Goal: Task Accomplishment & Management: Manage account settings

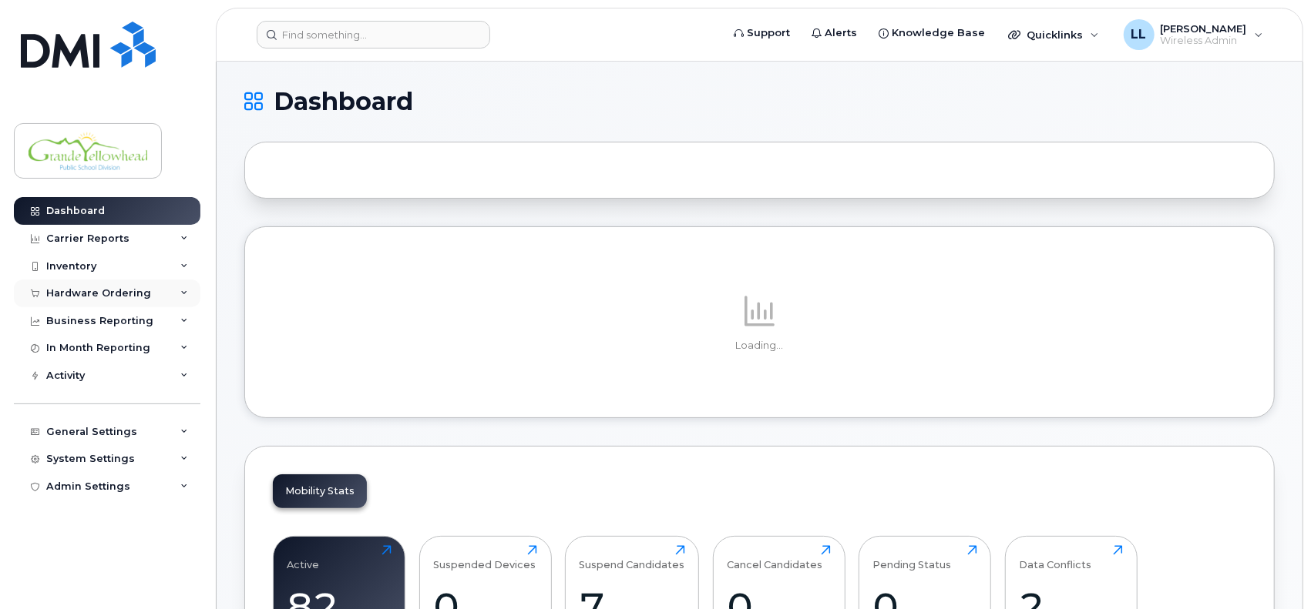
click at [183, 291] on icon at bounding box center [184, 294] width 8 height 8
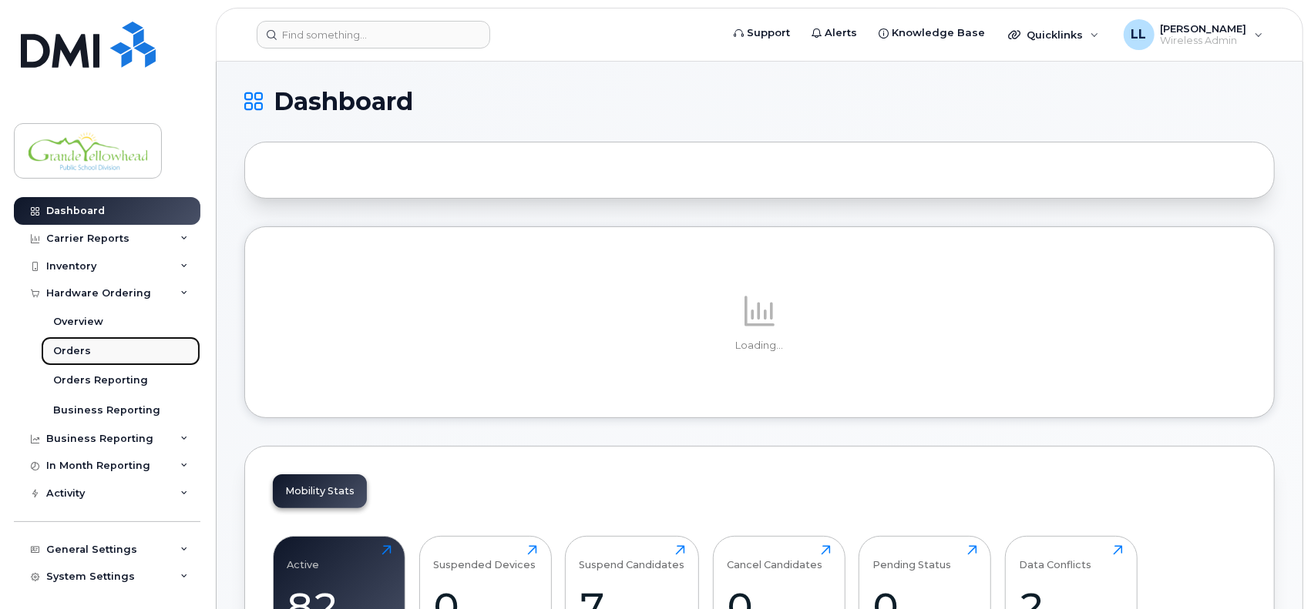
click at [79, 352] on div "Orders" at bounding box center [72, 351] width 38 height 14
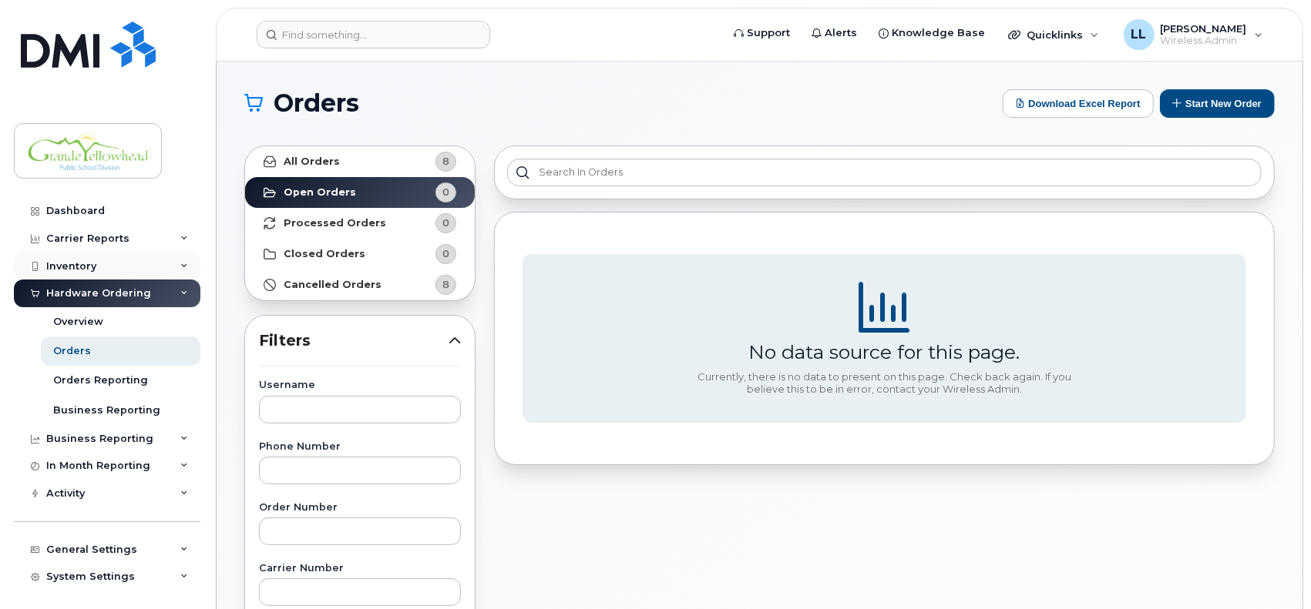
click at [180, 268] on icon at bounding box center [184, 267] width 8 height 8
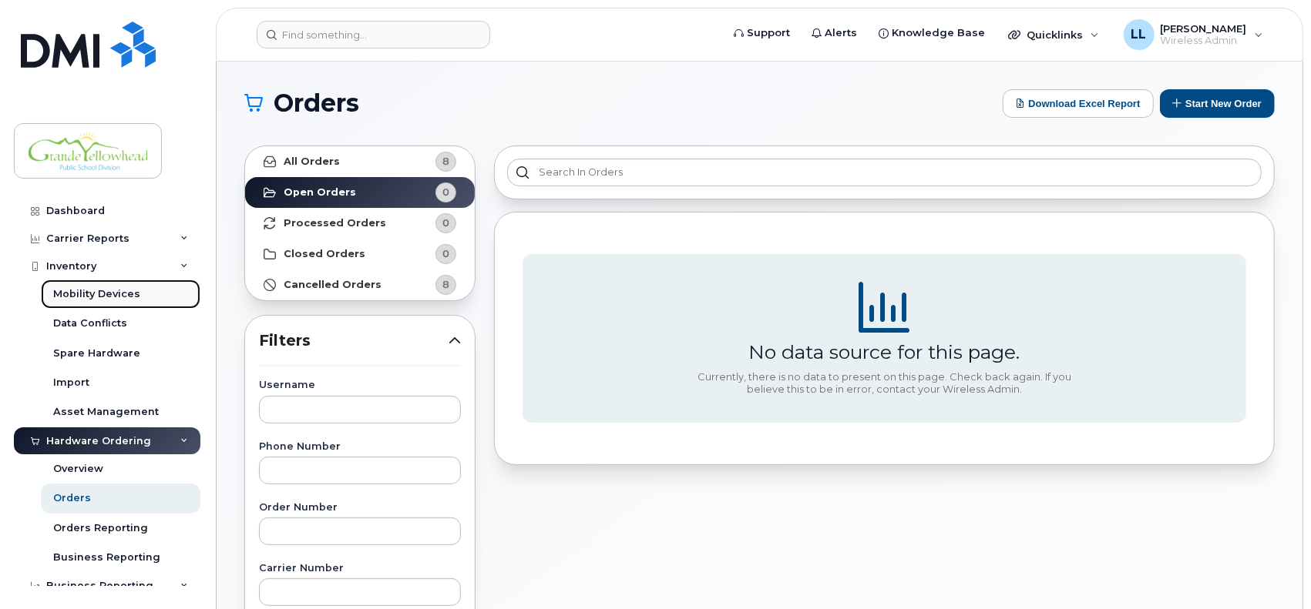
click at [125, 292] on div "Mobility Devices" at bounding box center [96, 294] width 87 height 14
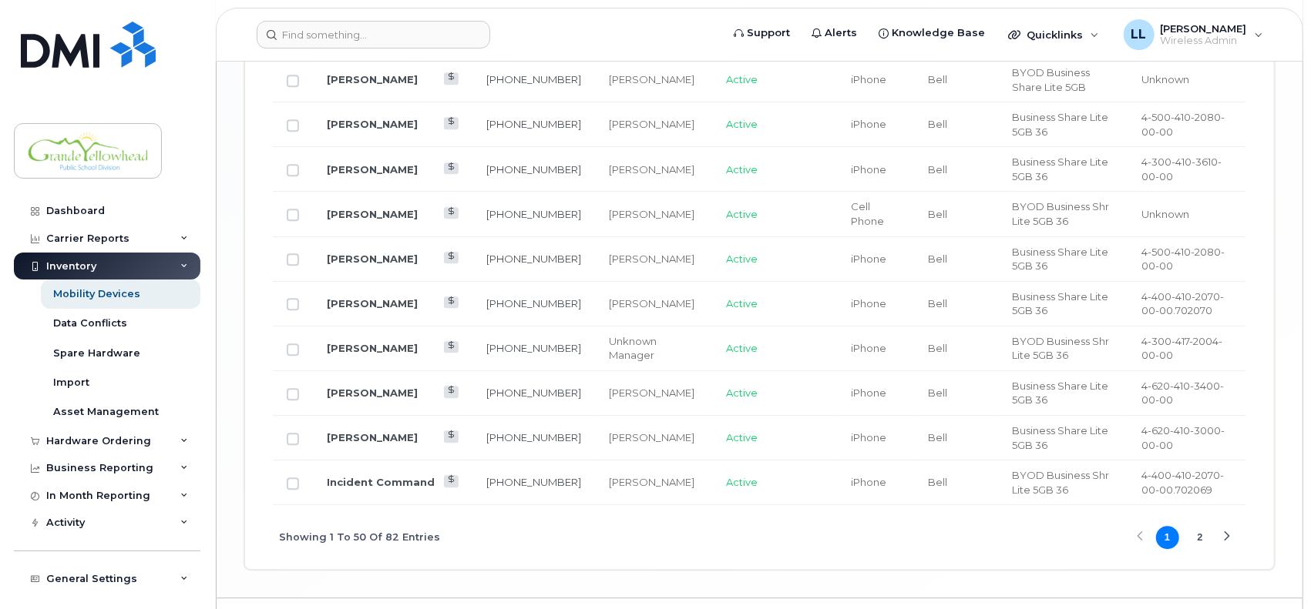
scroll to position [2658, 0]
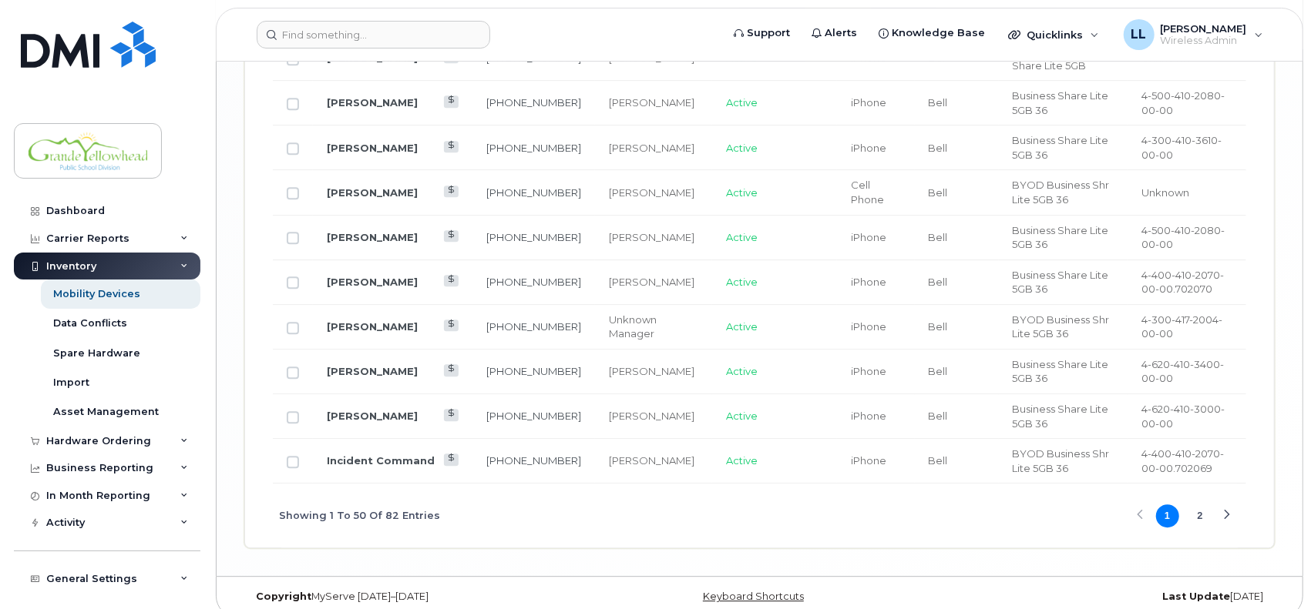
click at [1196, 505] on button "2" at bounding box center [1199, 516] width 23 height 23
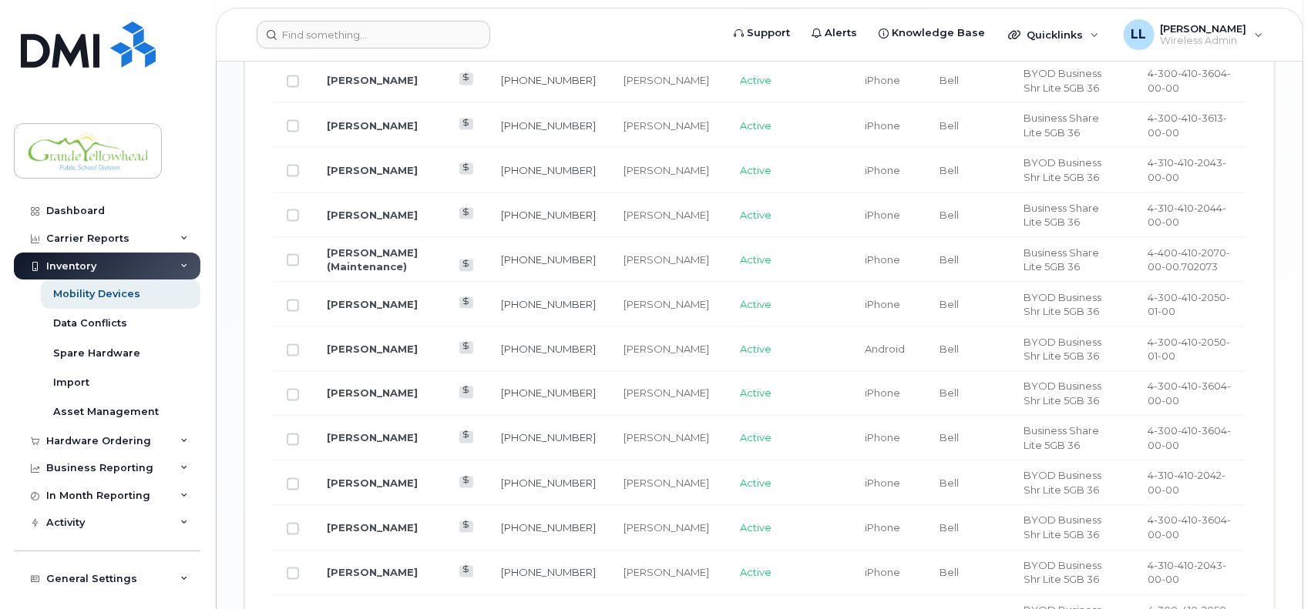
scroll to position [1599, 0]
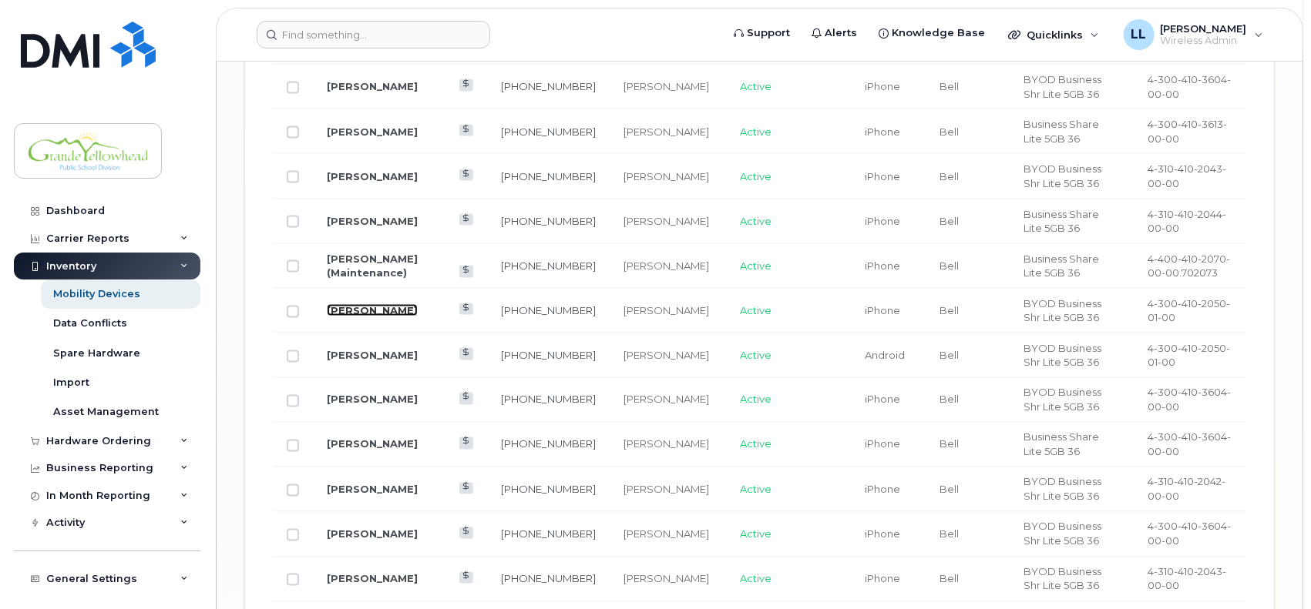
click at [331, 304] on link "[PERSON_NAME]" at bounding box center [372, 310] width 91 height 12
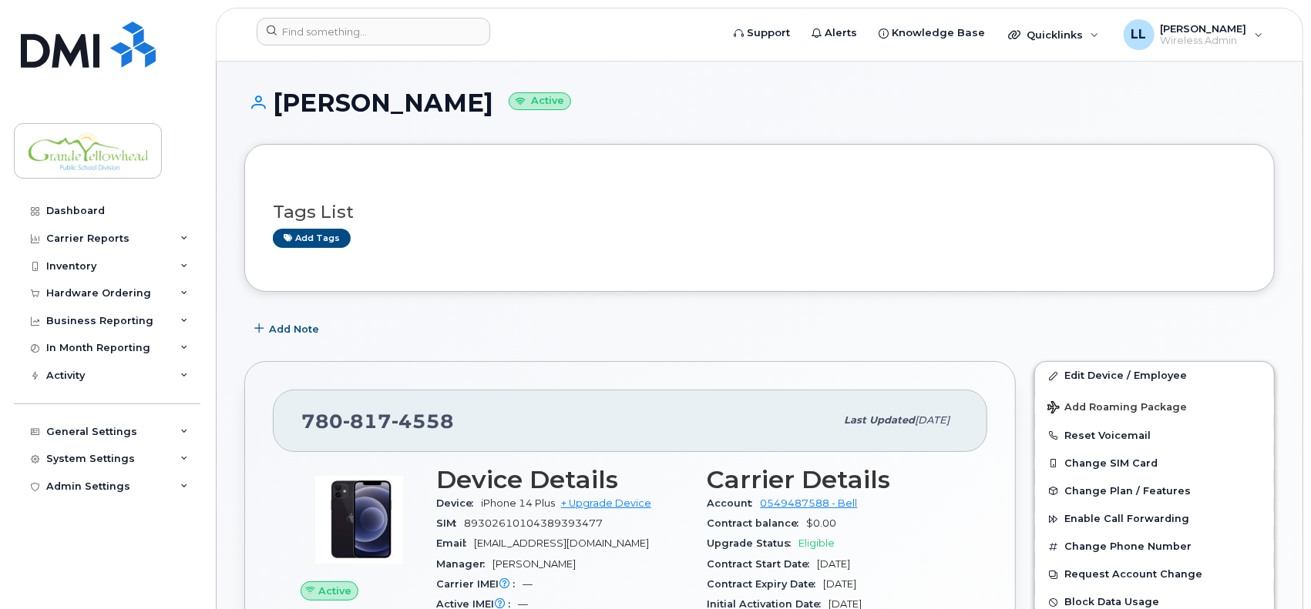
scroll to position [128, 0]
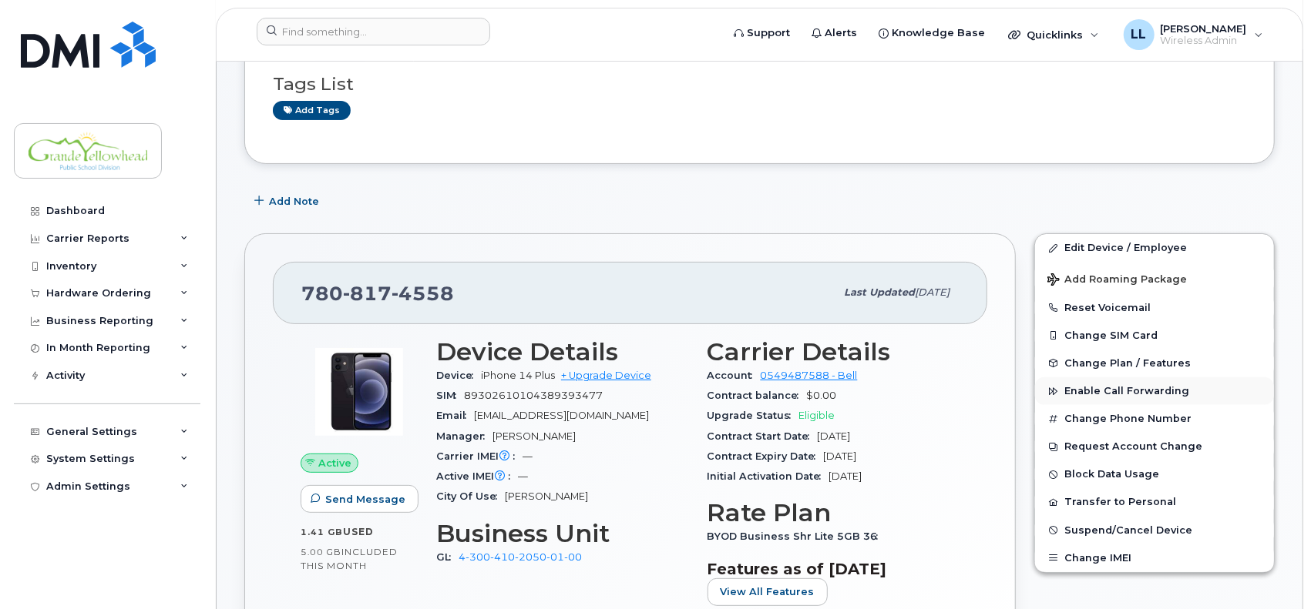
click at [1157, 388] on span "Enable Call Forwarding" at bounding box center [1126, 392] width 125 height 12
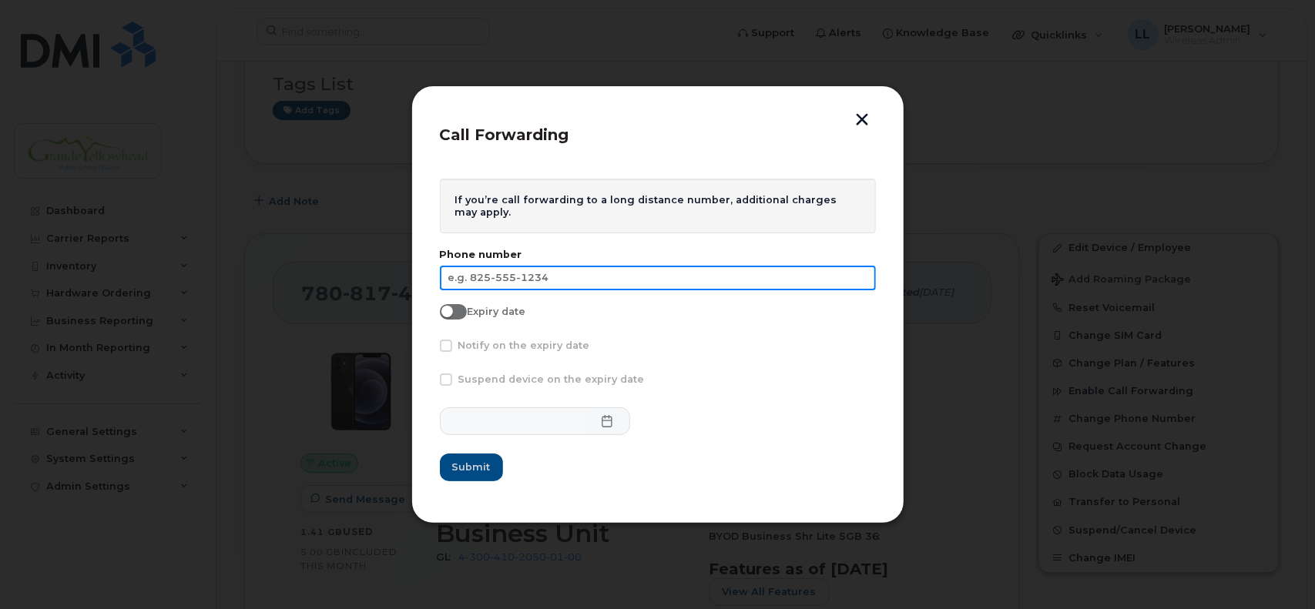
click at [545, 278] on input "text" at bounding box center [658, 278] width 436 height 25
type input "780-817-2514"
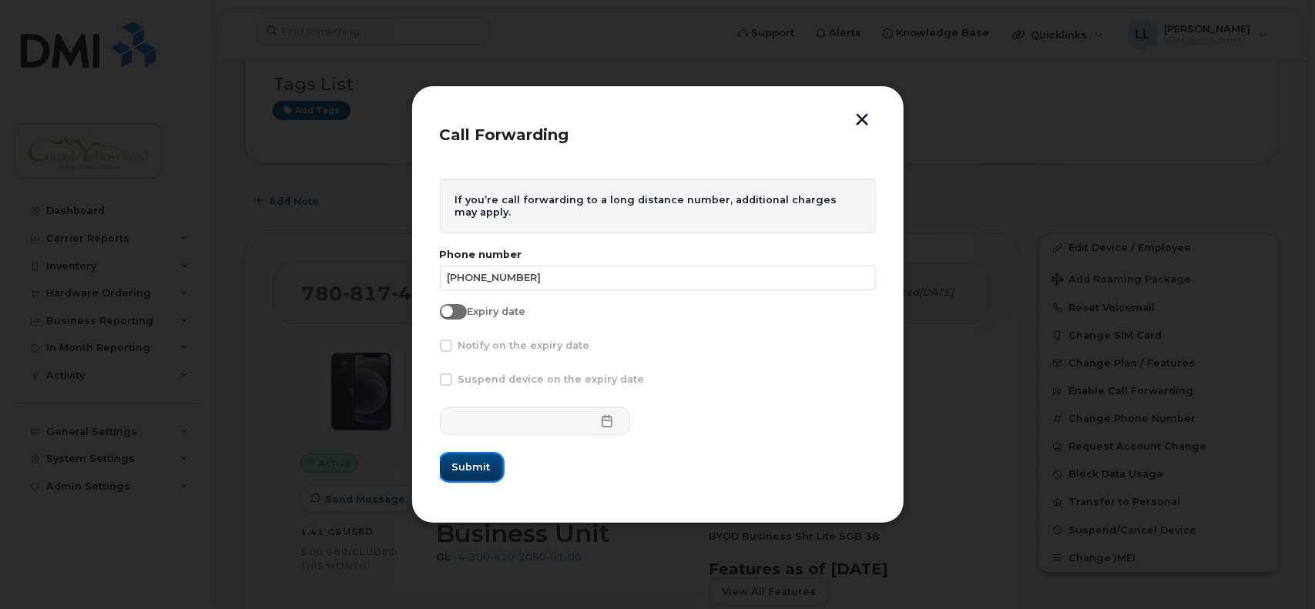
click at [475, 467] on span "Submit" at bounding box center [471, 467] width 39 height 15
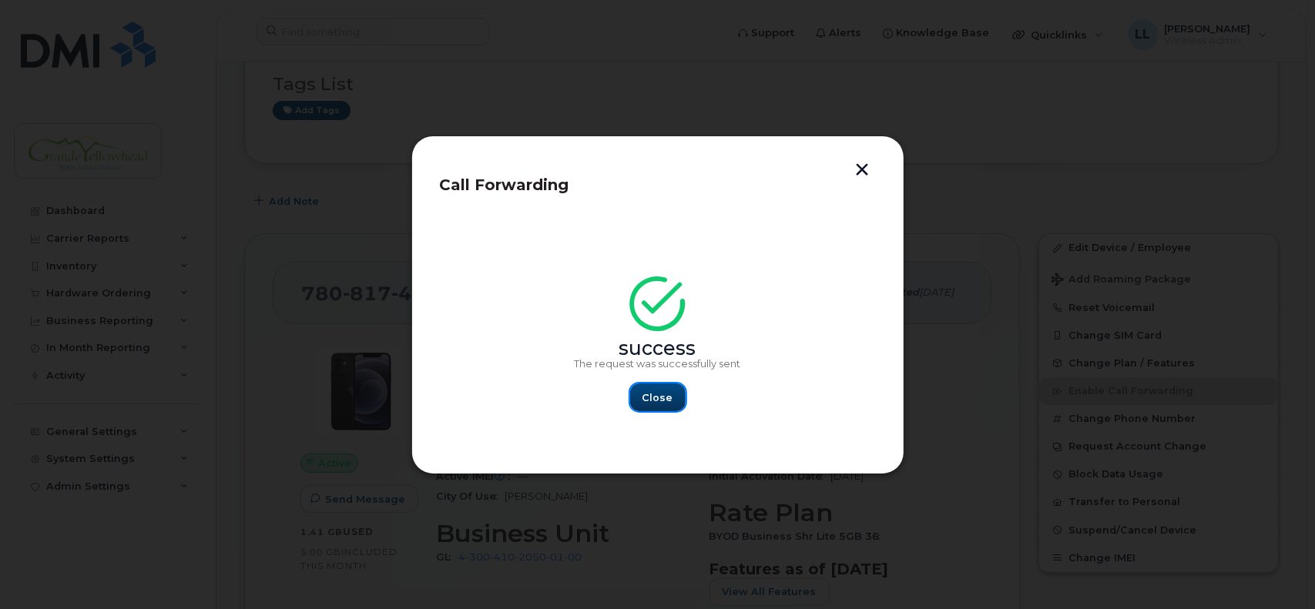
click at [681, 401] on button "Close" at bounding box center [657, 398] width 55 height 28
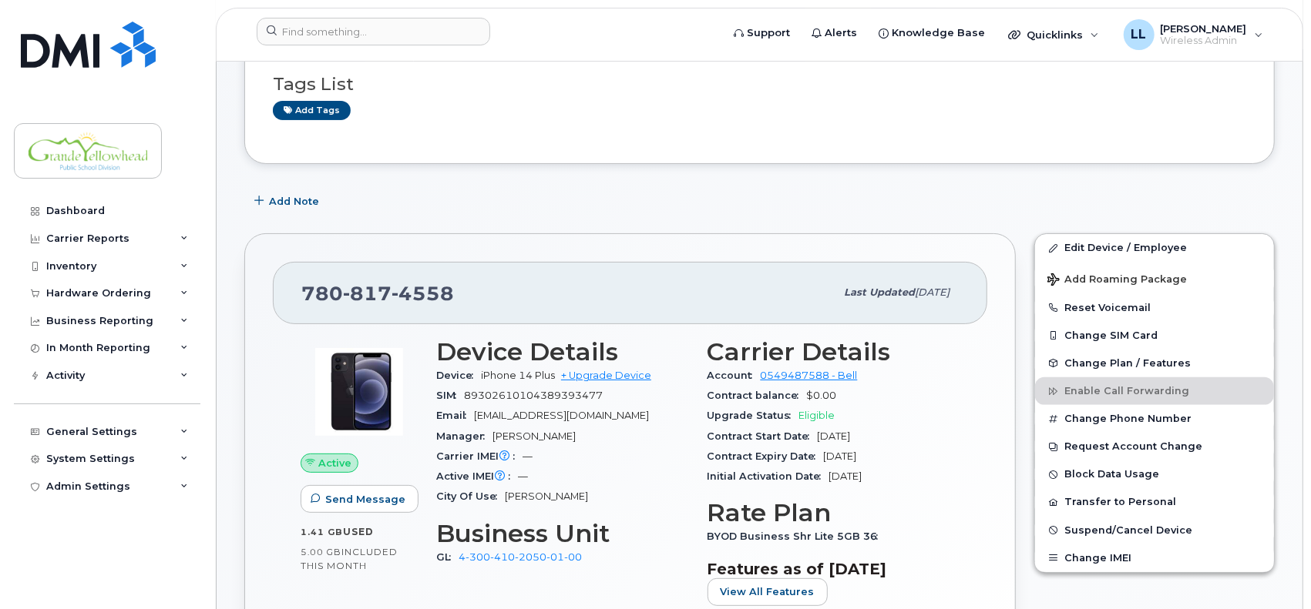
scroll to position [257, 0]
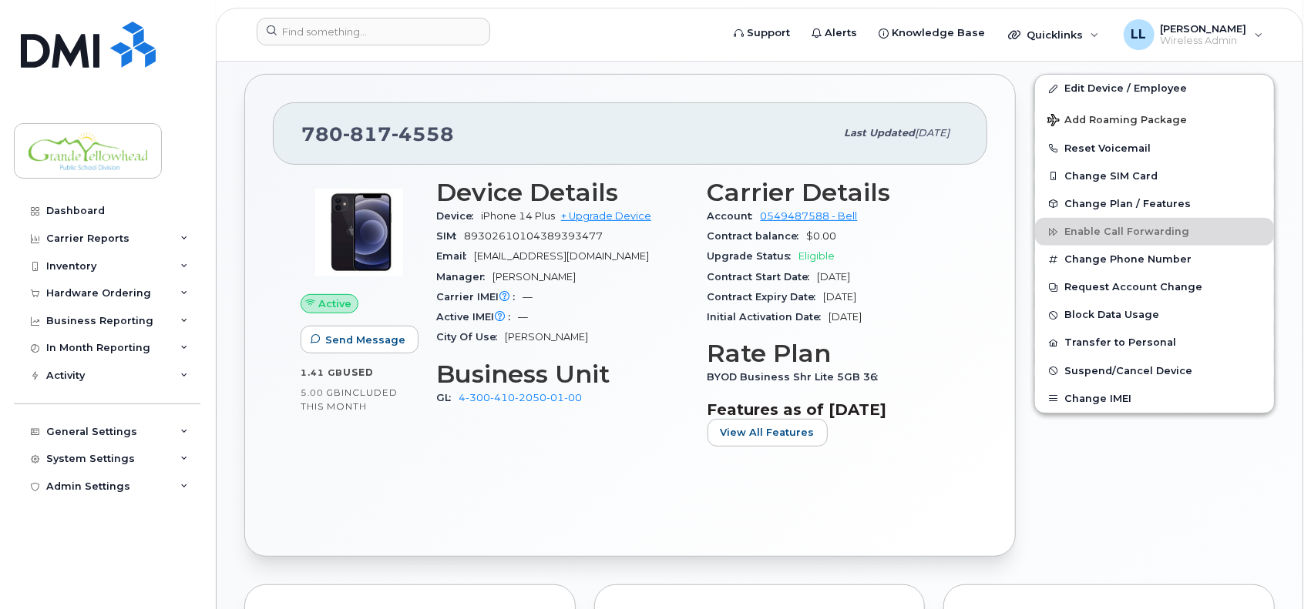
scroll to position [385, 0]
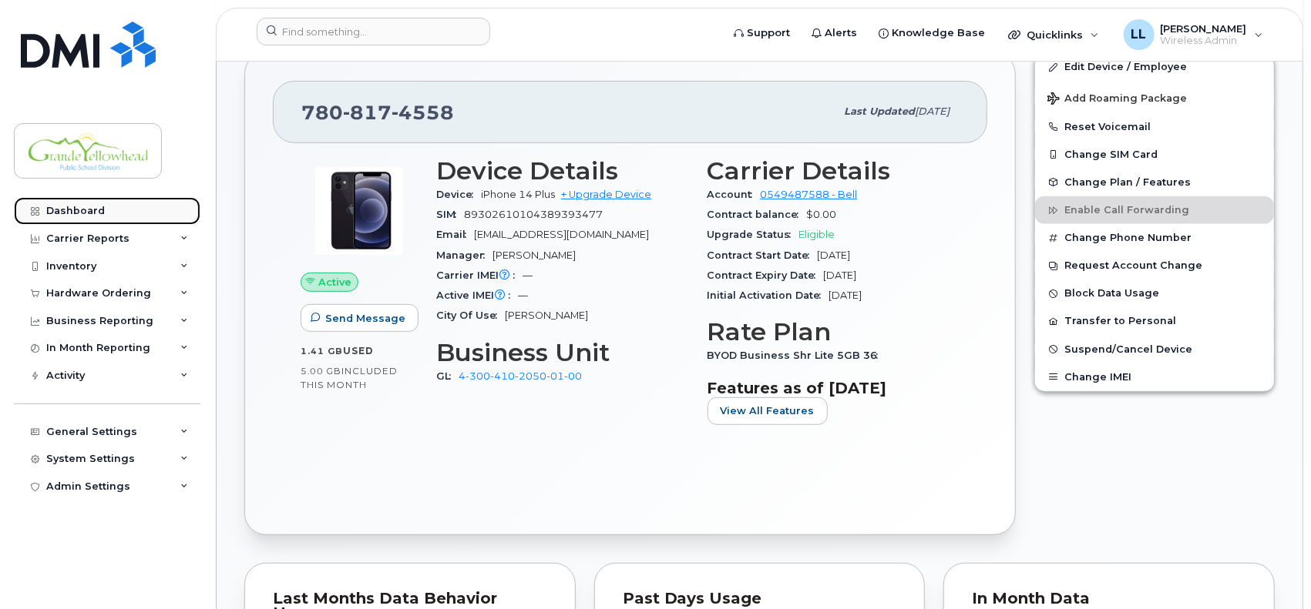
click at [73, 210] on div "Dashboard" at bounding box center [75, 211] width 59 height 12
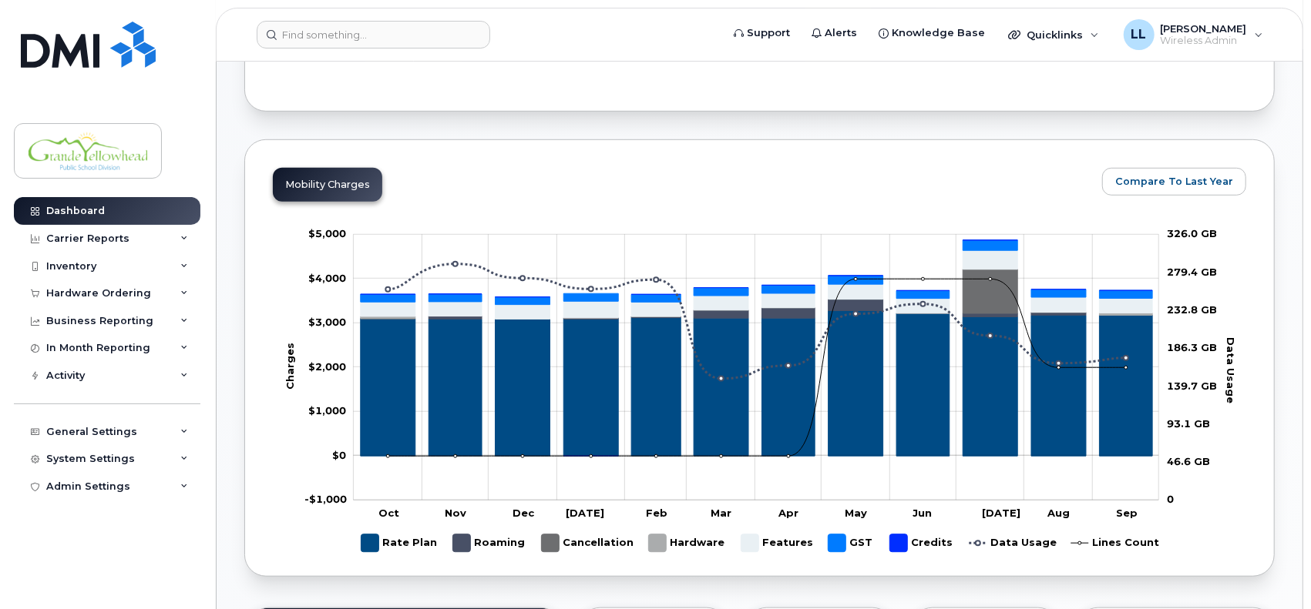
scroll to position [642, 0]
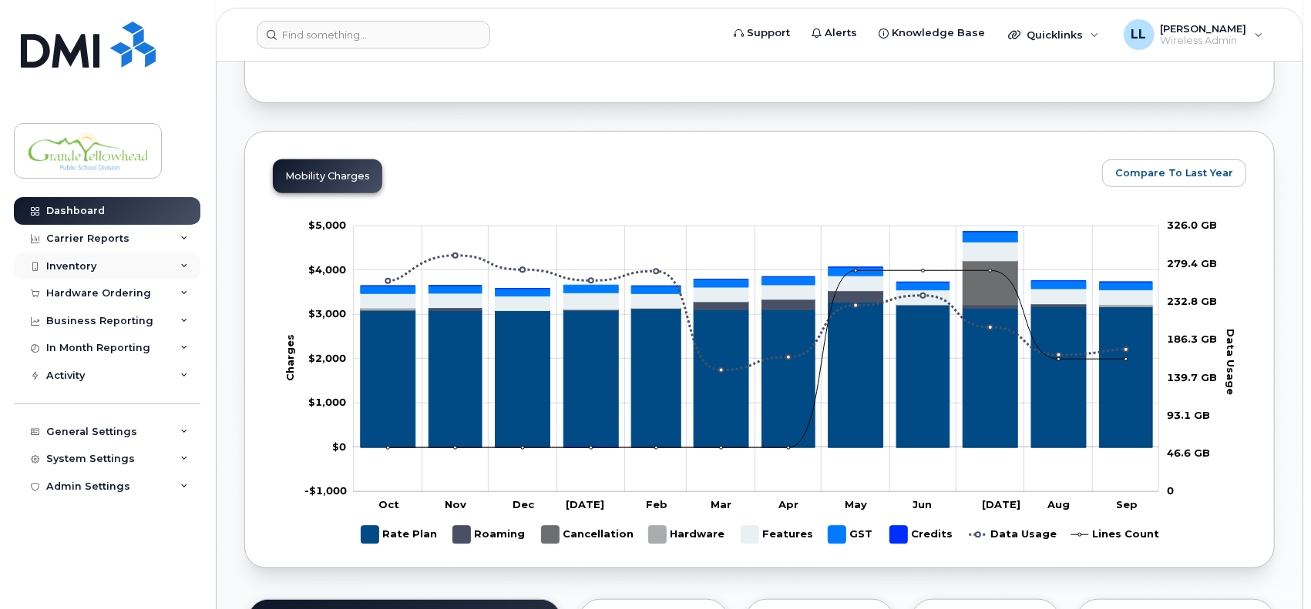
click at [183, 264] on icon at bounding box center [184, 267] width 8 height 8
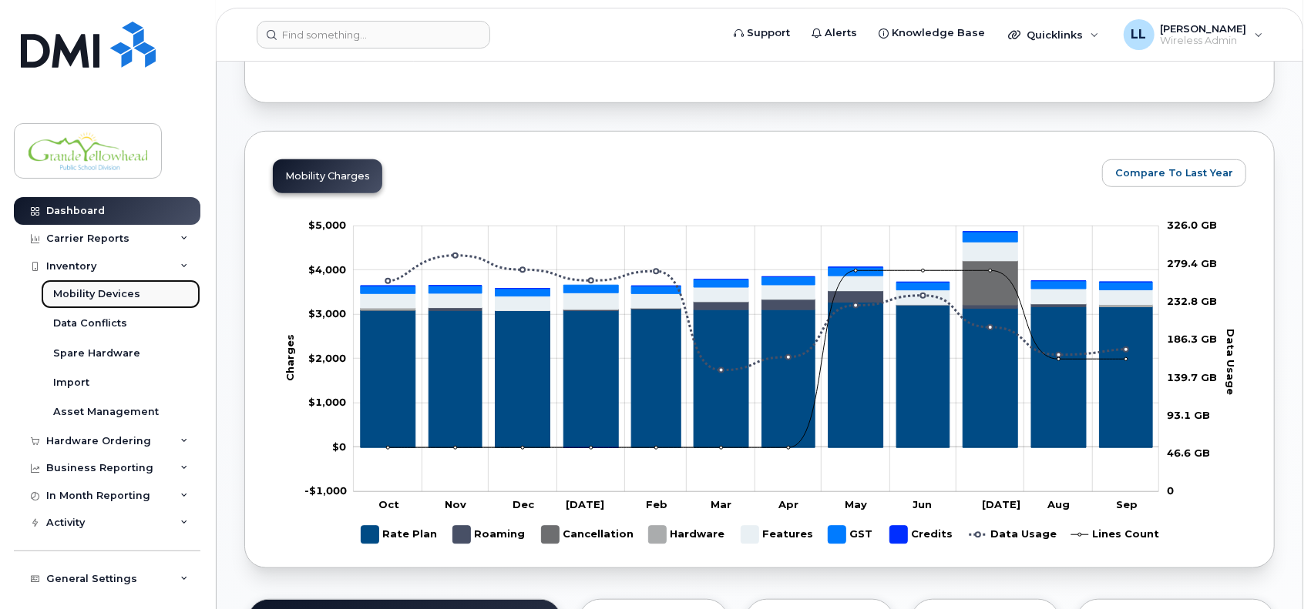
click at [139, 297] on link "Mobility Devices" at bounding box center [120, 294] width 159 height 29
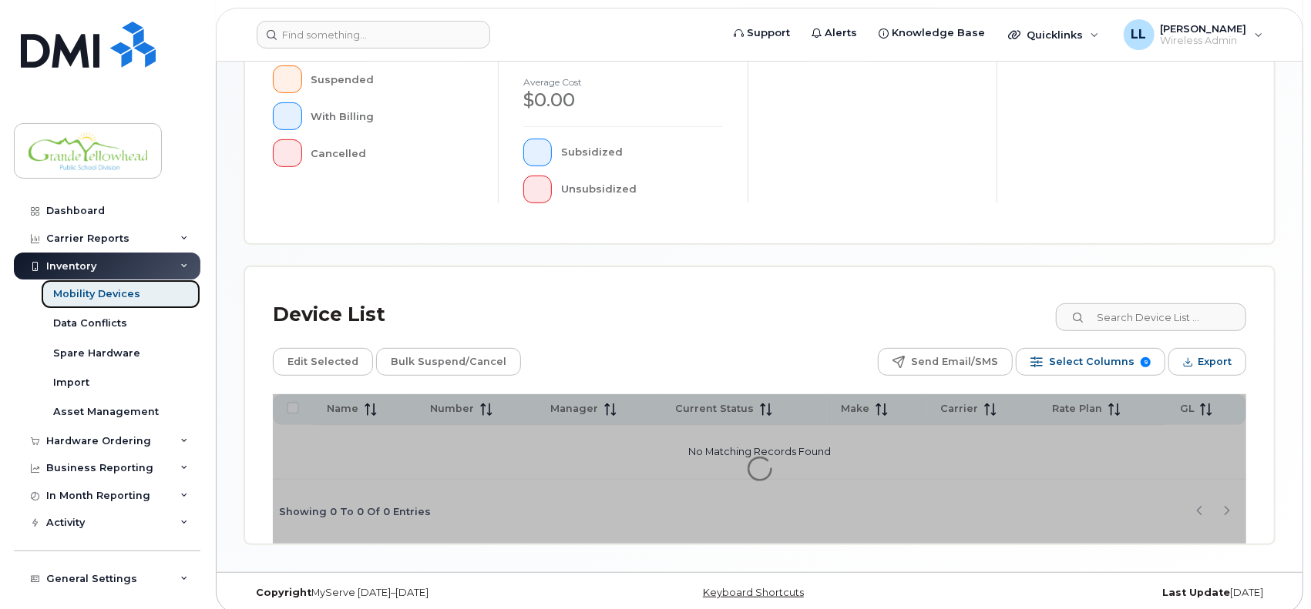
scroll to position [447, 0]
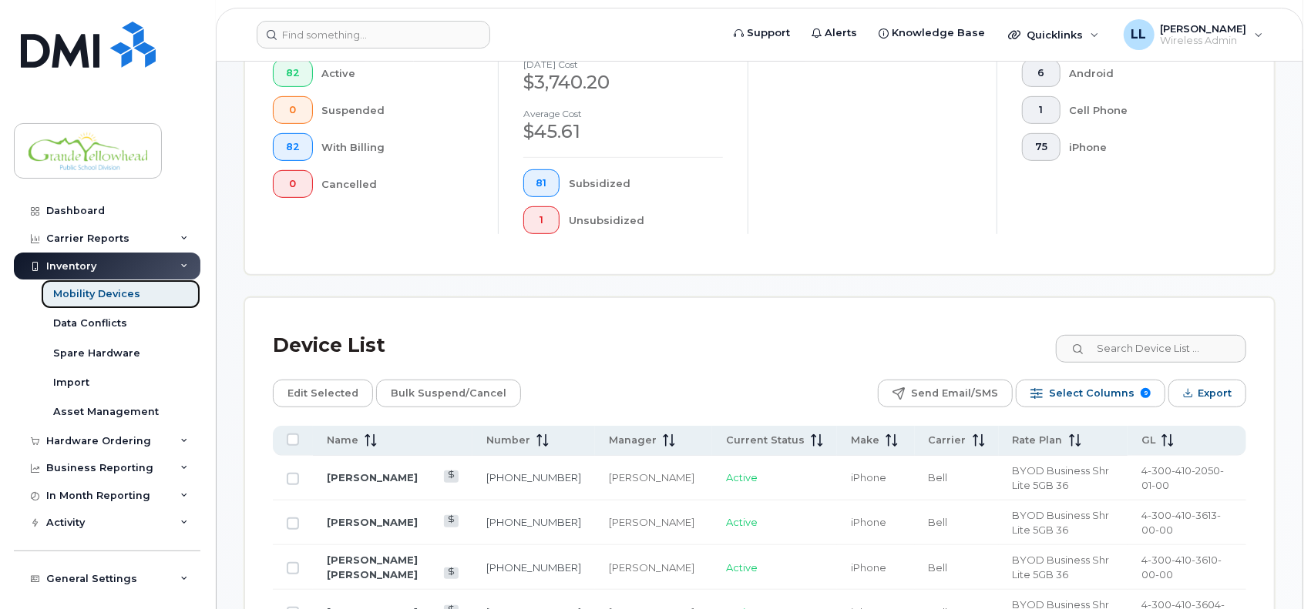
scroll to position [487, 0]
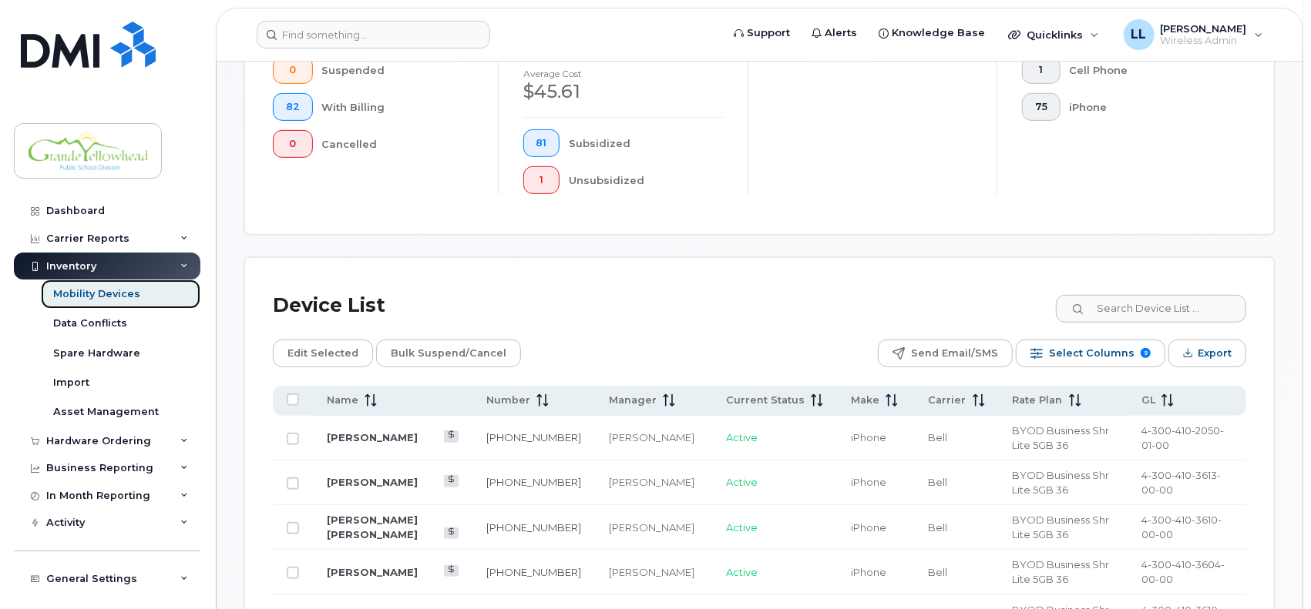
click at [74, 297] on div "Mobility Devices" at bounding box center [96, 294] width 87 height 14
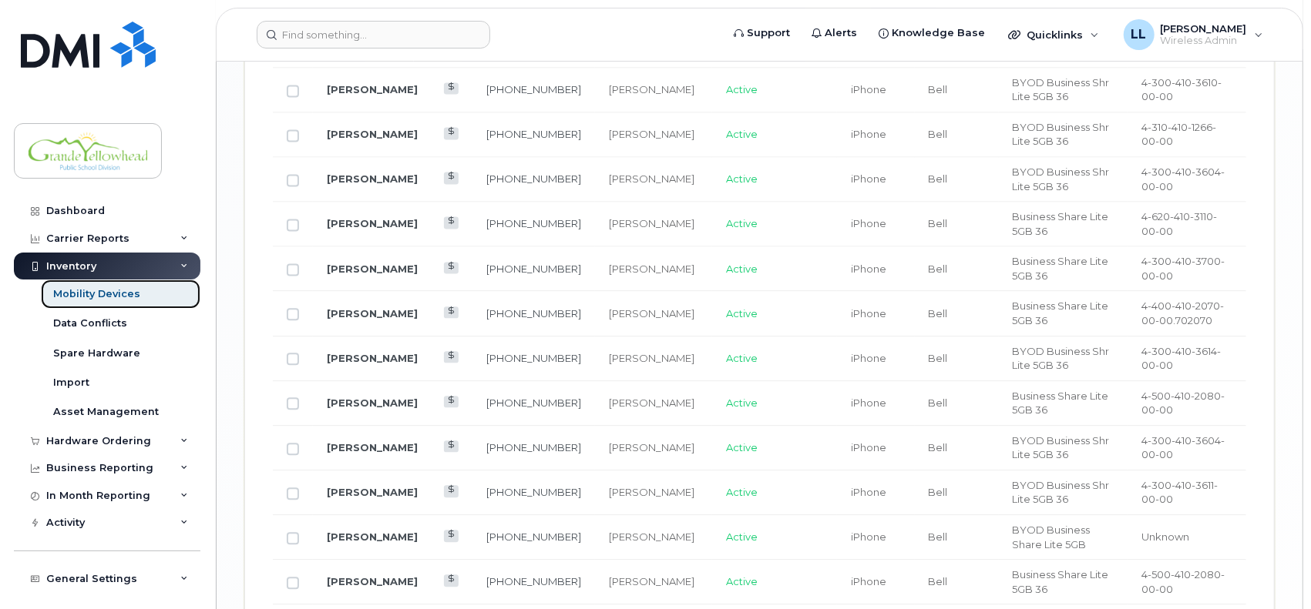
scroll to position [2658, 0]
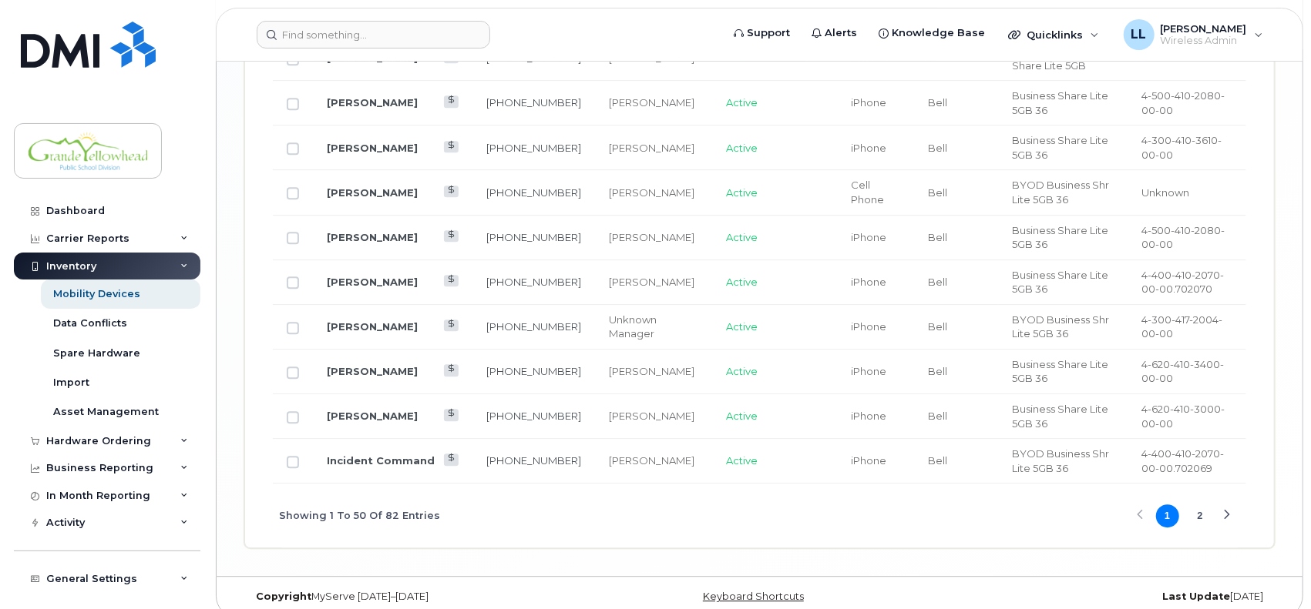
click at [1197, 505] on button "2" at bounding box center [1199, 516] width 23 height 23
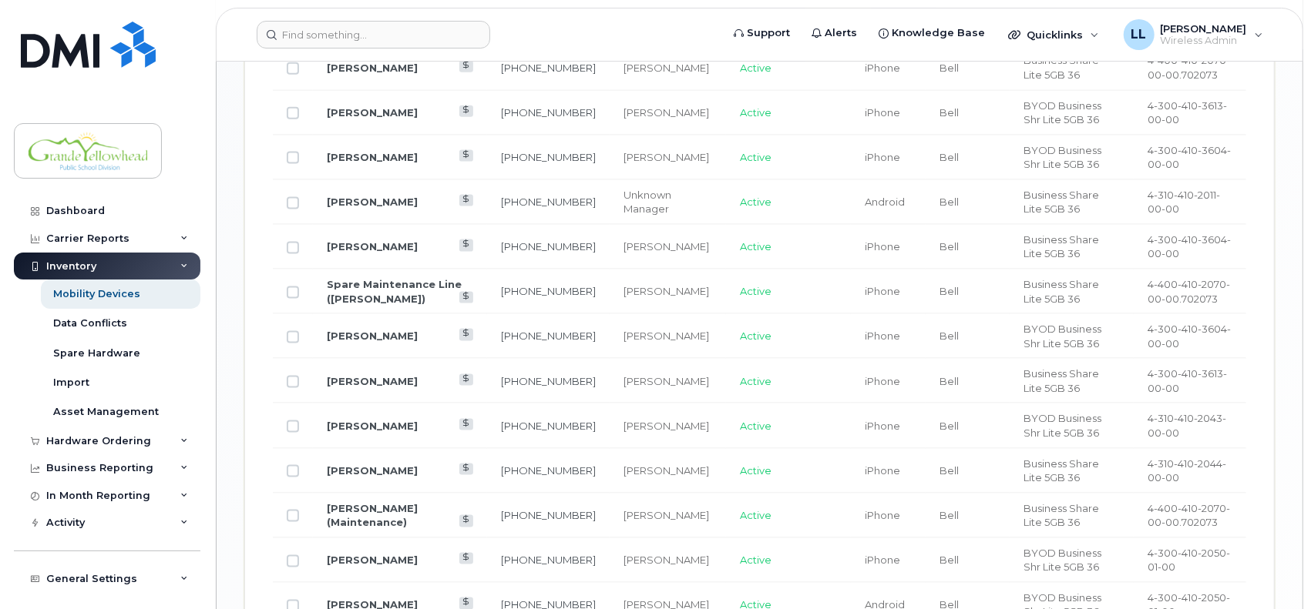
scroll to position [1343, 0]
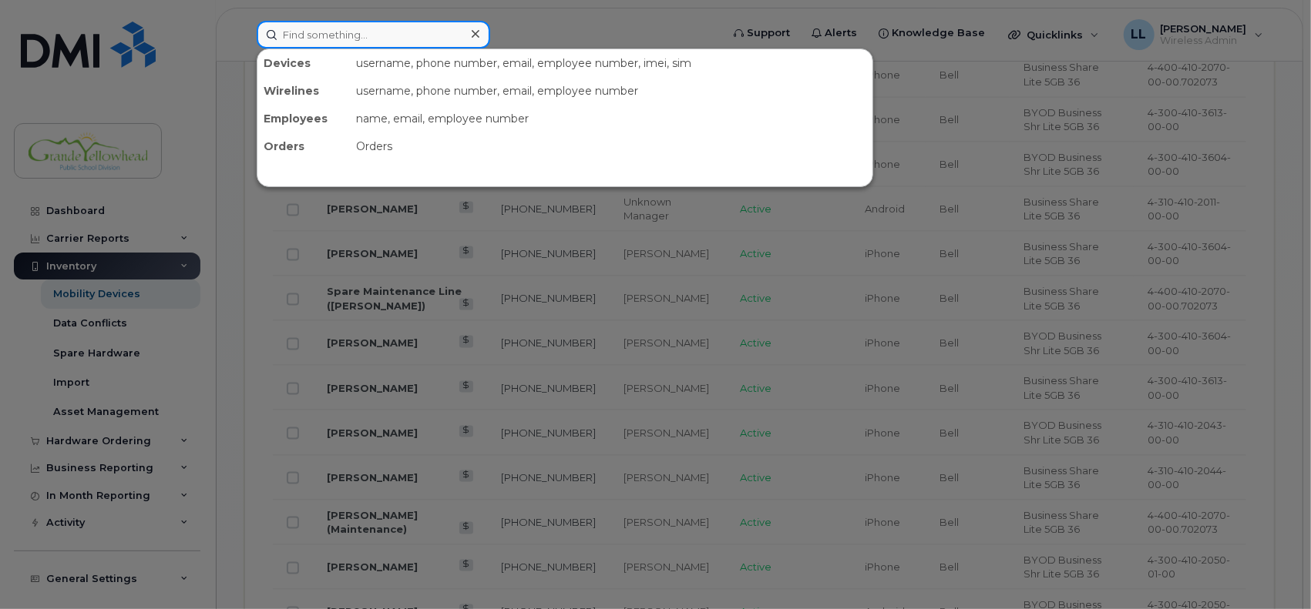
click at [350, 41] on input at bounding box center [373, 35] width 233 height 28
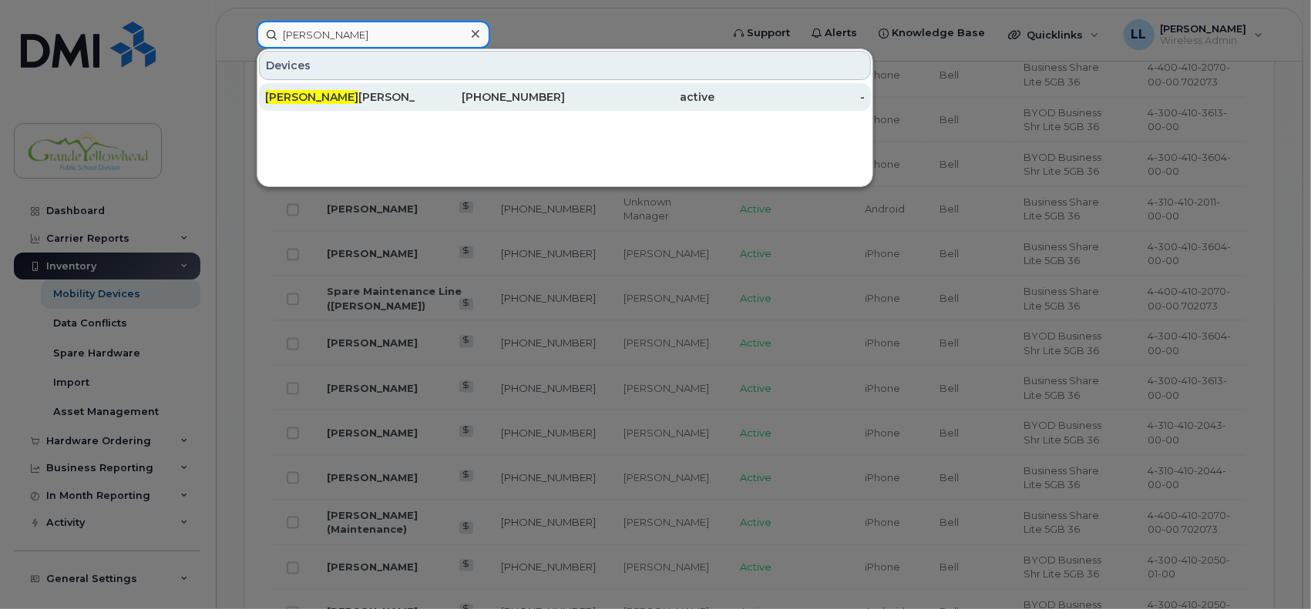
type input "kurt"
click at [317, 93] on div "Kurt Scobie" at bounding box center [340, 96] width 150 height 15
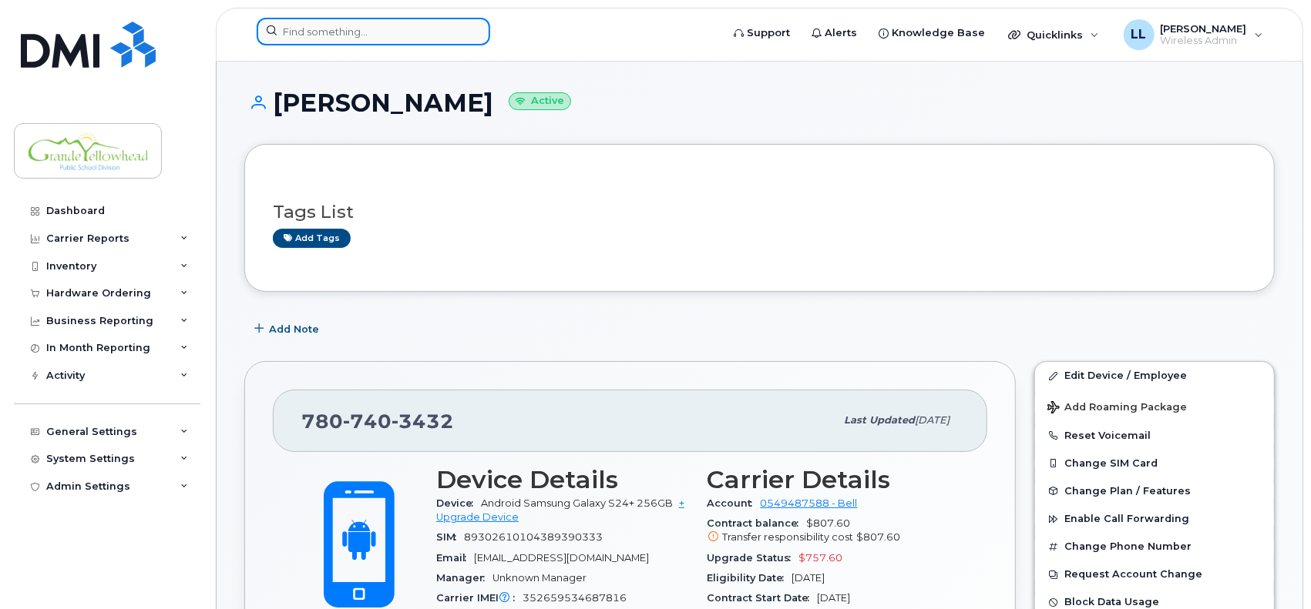
click at [344, 32] on input at bounding box center [373, 32] width 233 height 28
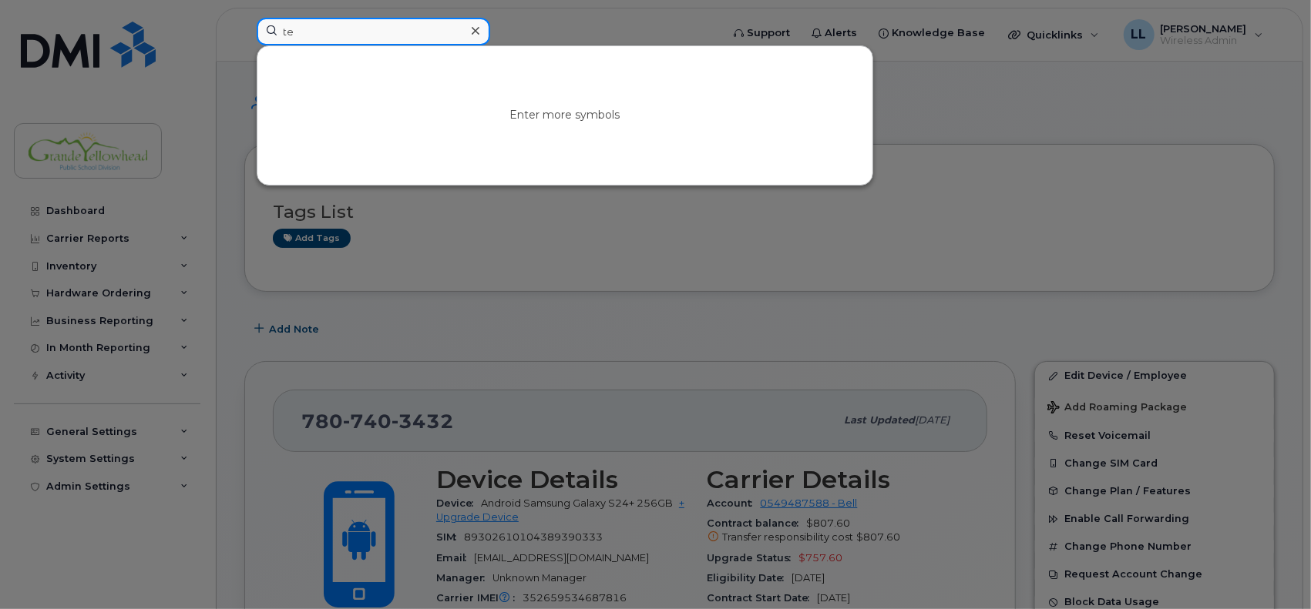
type input "t"
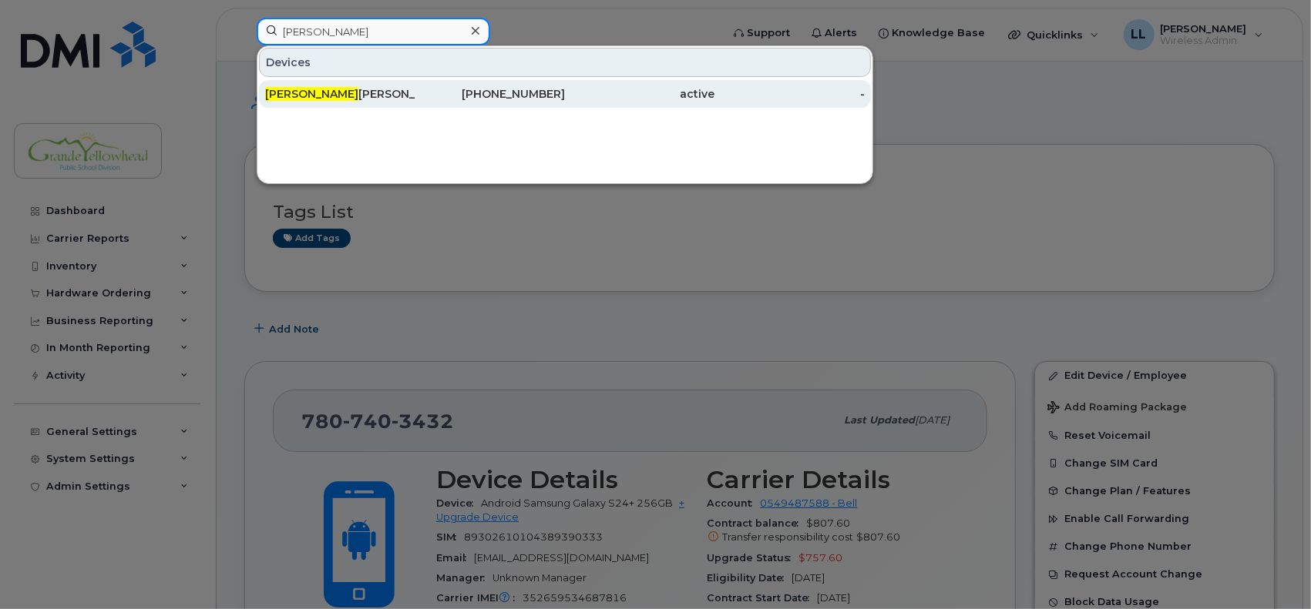
type input "lyle"
click at [414, 89] on link "Lyle Lee 780-817-4558 active -" at bounding box center [565, 94] width 612 height 28
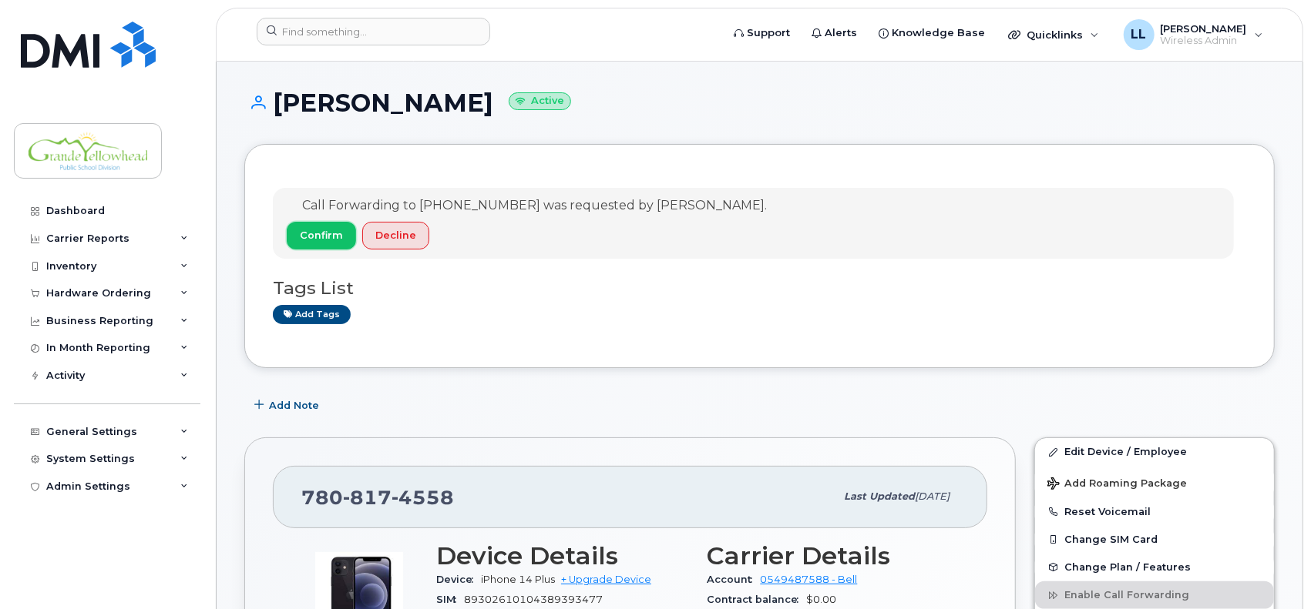
click at [317, 243] on button "Confirm" at bounding box center [321, 236] width 69 height 28
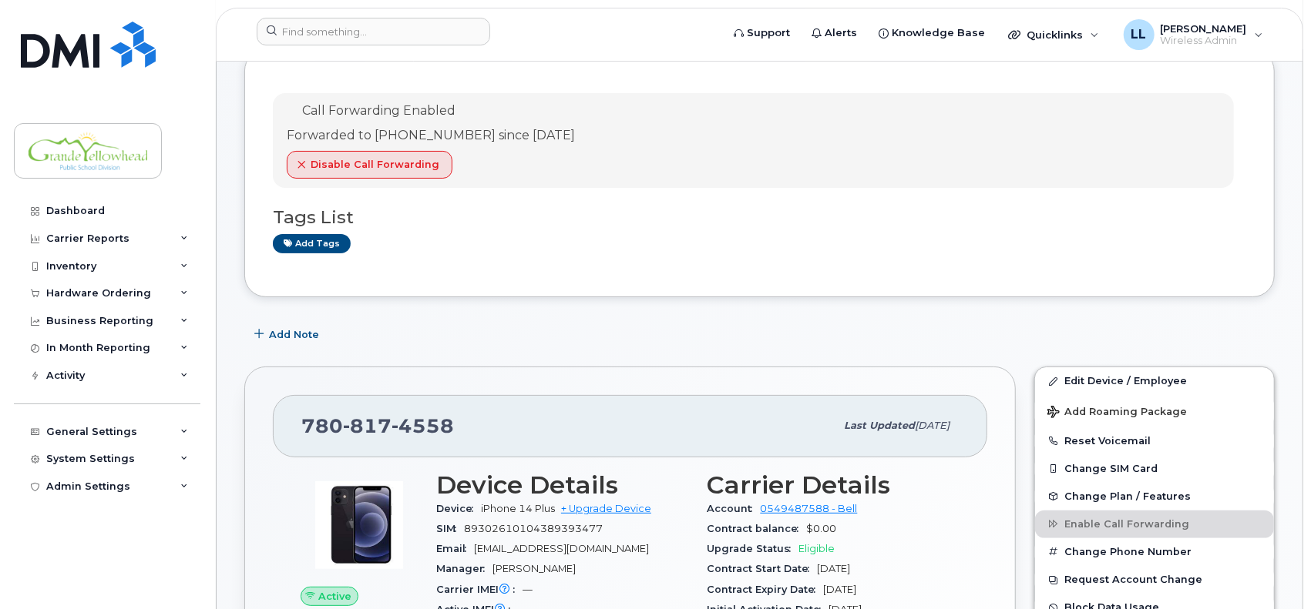
scroll to position [128, 0]
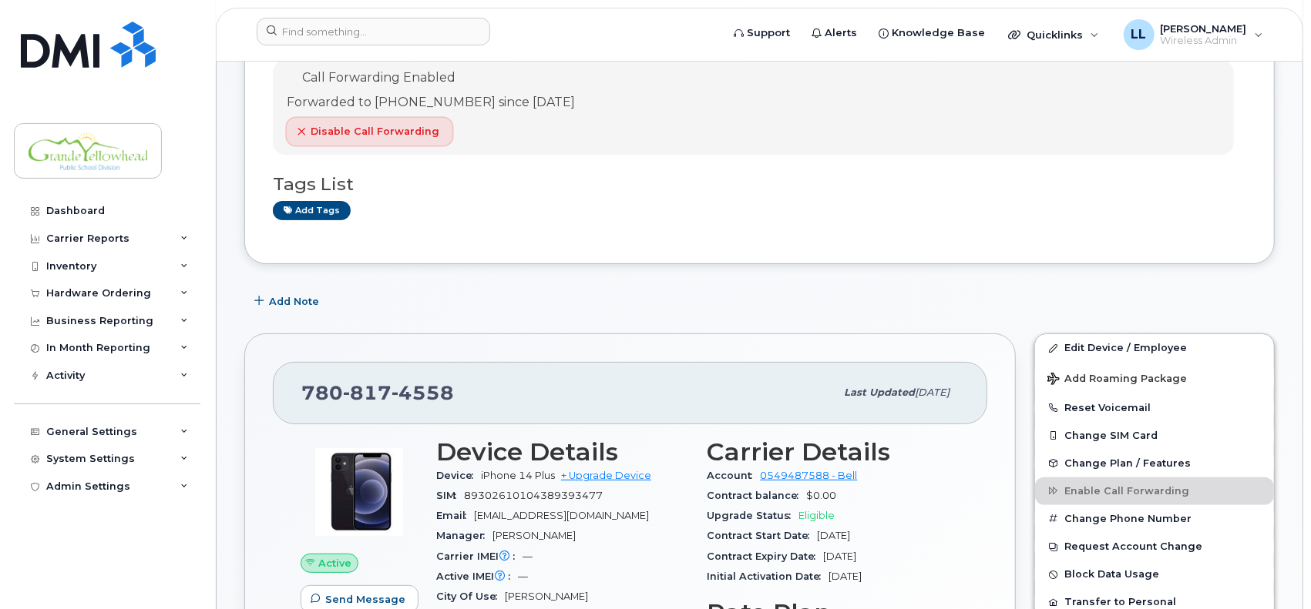
click at [364, 130] on span "Disable Call Forwarding" at bounding box center [374, 131] width 129 height 15
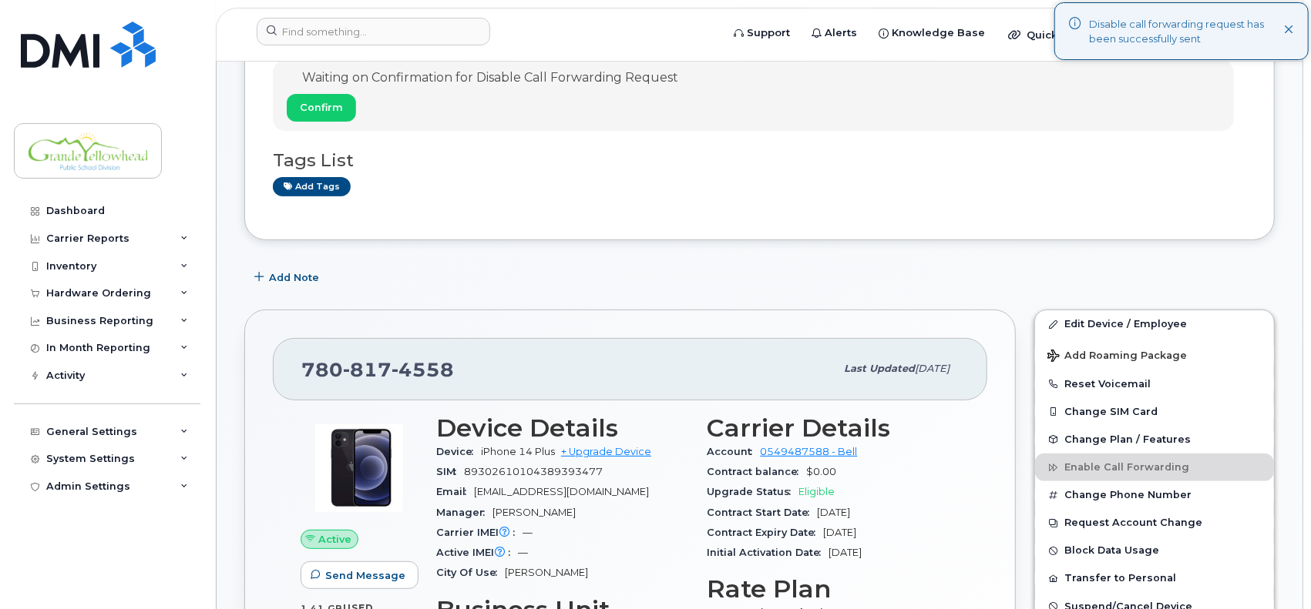
scroll to position [0, 0]
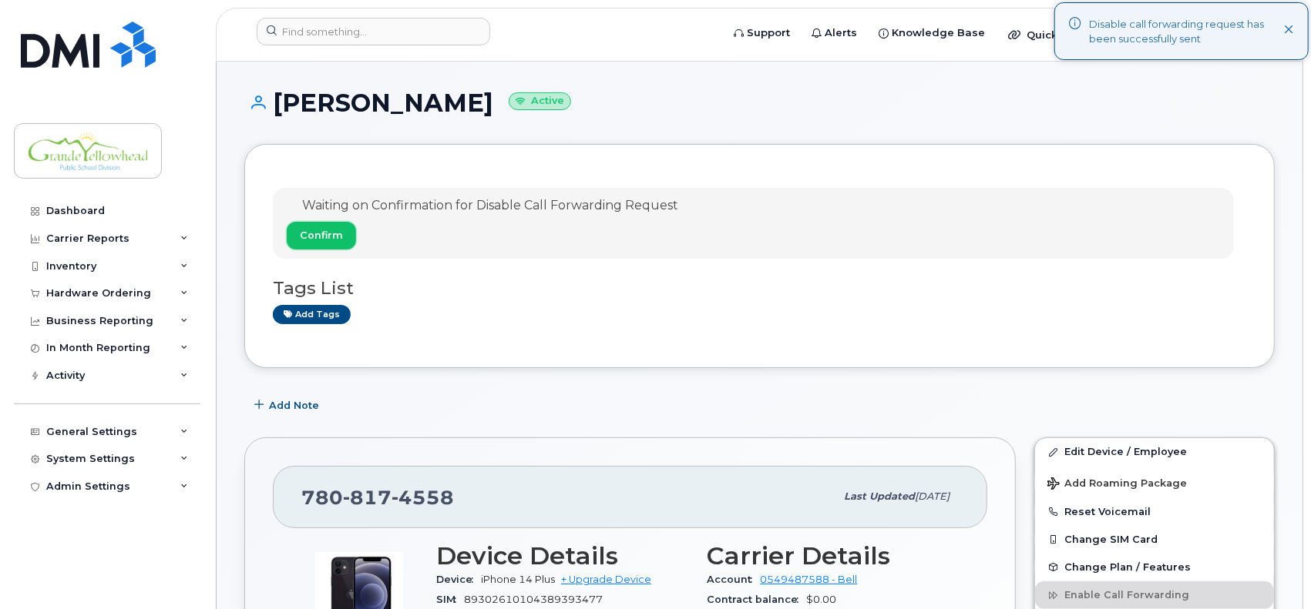
click at [324, 244] on button "Confirm" at bounding box center [321, 236] width 69 height 28
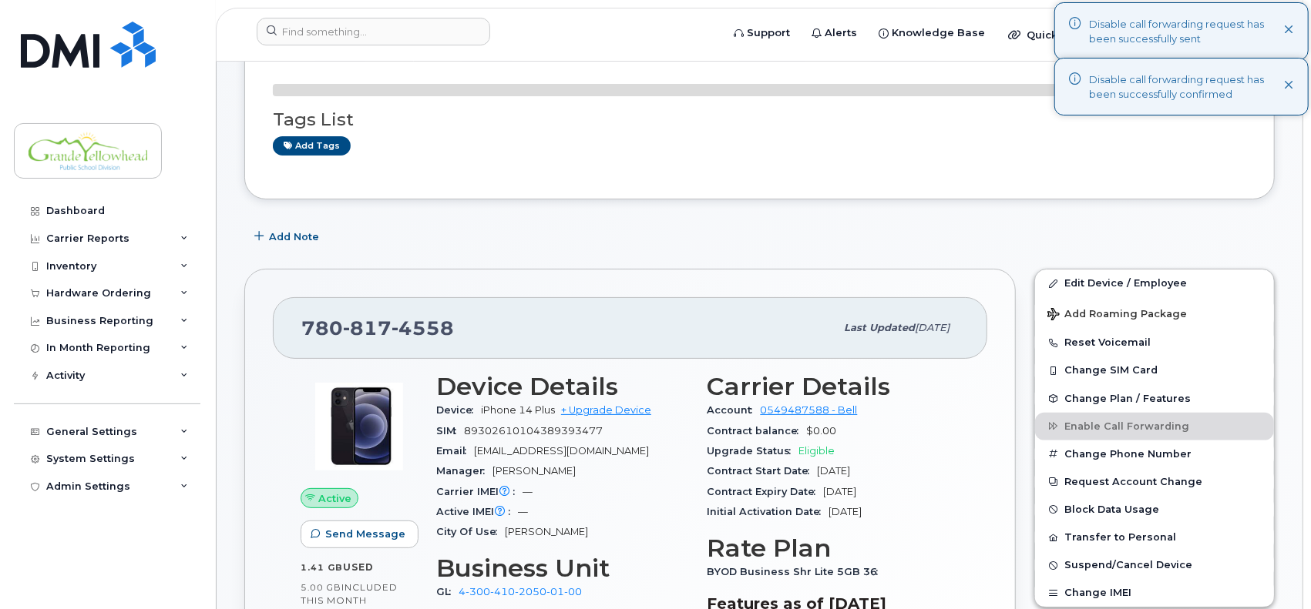
scroll to position [128, 0]
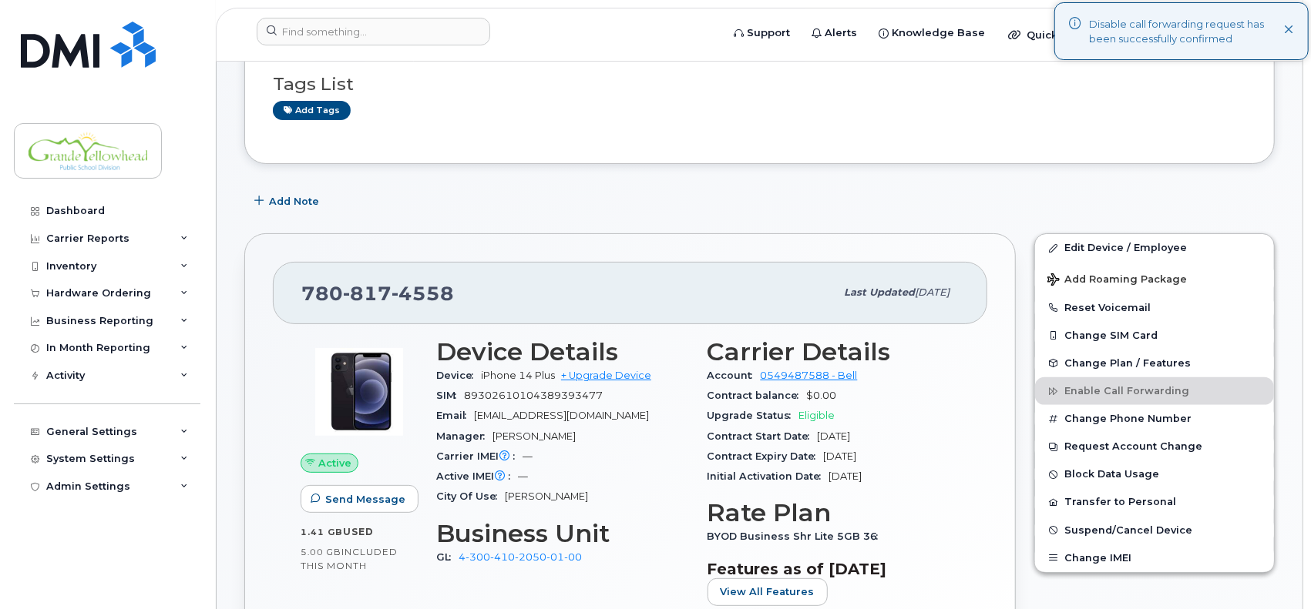
click at [1294, 32] on div "Disable call forwarding request has been successfully confirmed" at bounding box center [1181, 31] width 254 height 58
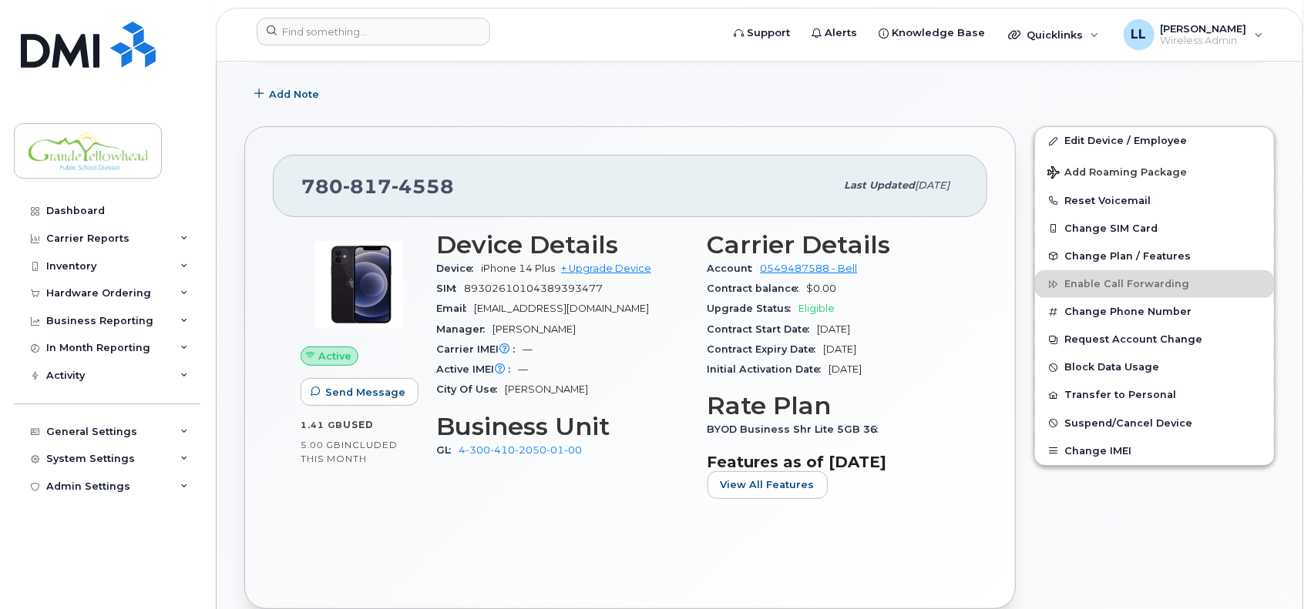
scroll to position [257, 0]
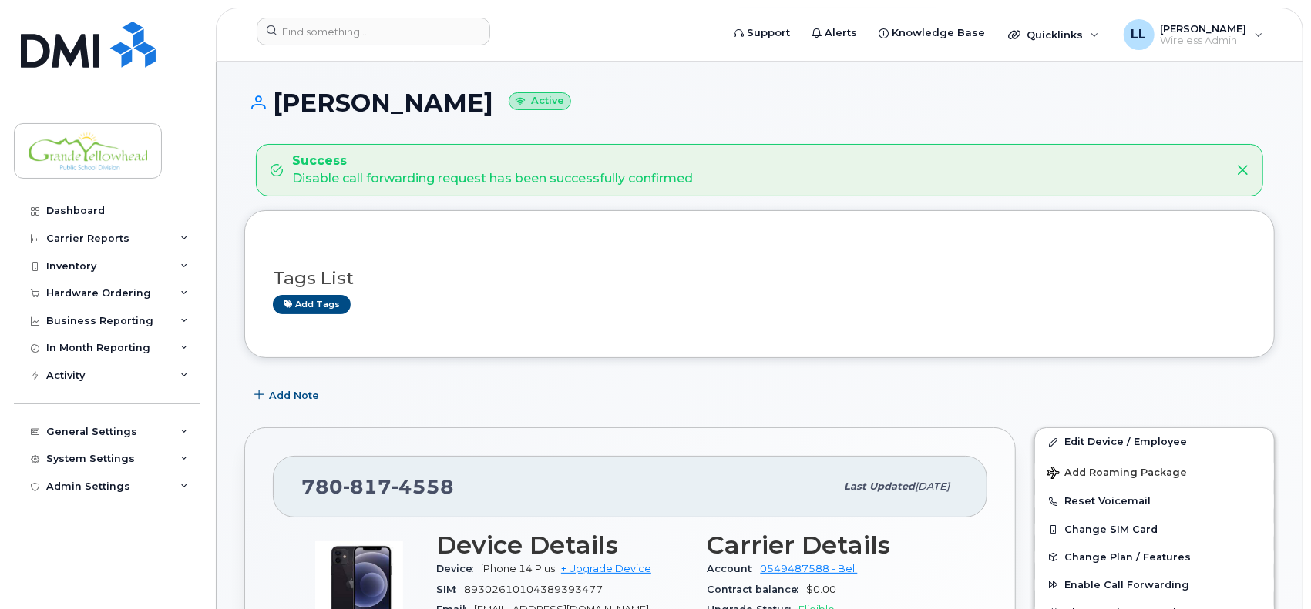
scroll to position [128, 0]
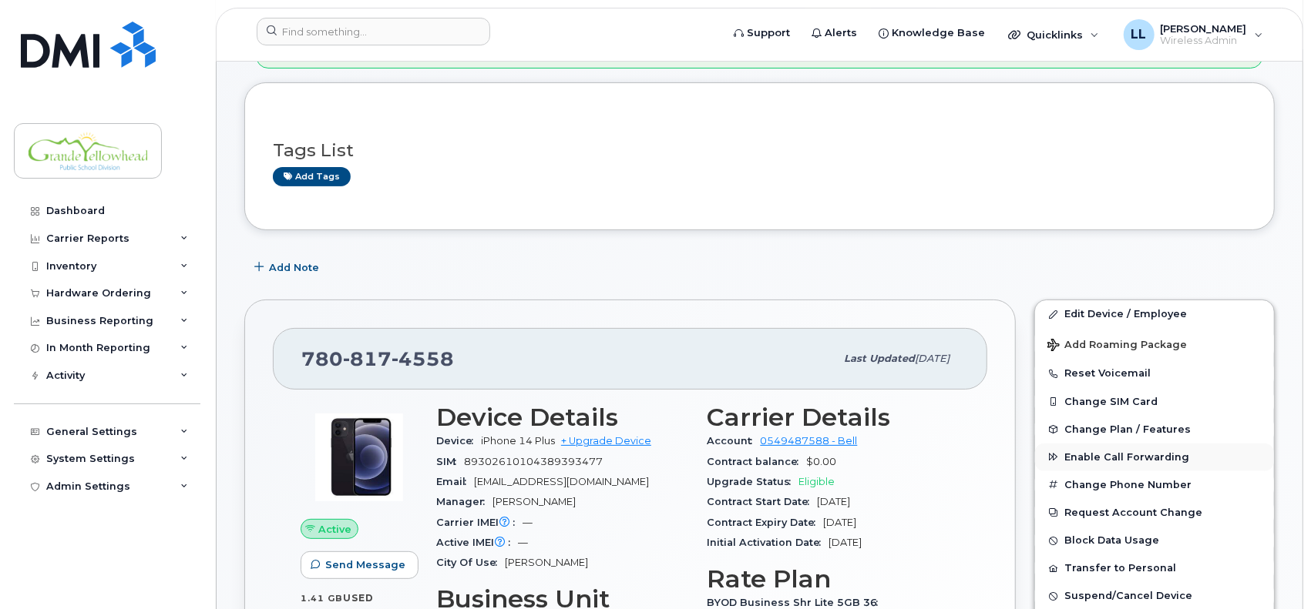
click at [1125, 452] on span "Enable Call Forwarding" at bounding box center [1126, 457] width 125 height 12
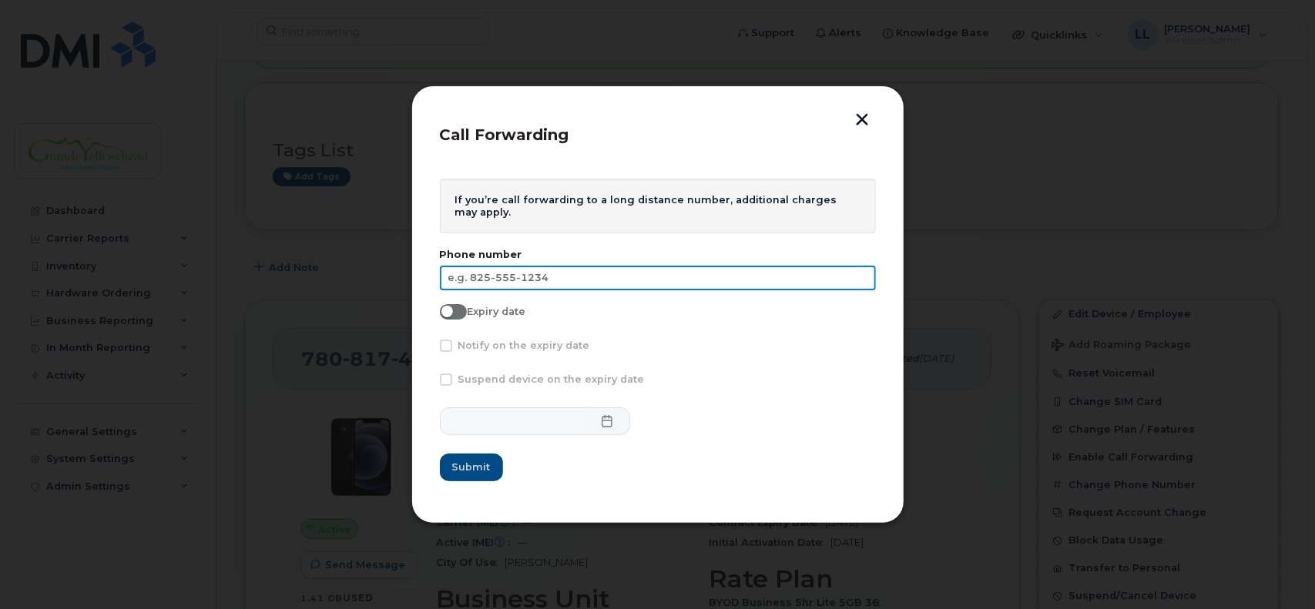
click at [493, 270] on input "text" at bounding box center [658, 278] width 436 height 25
type input "[PHONE_NUMBER]"
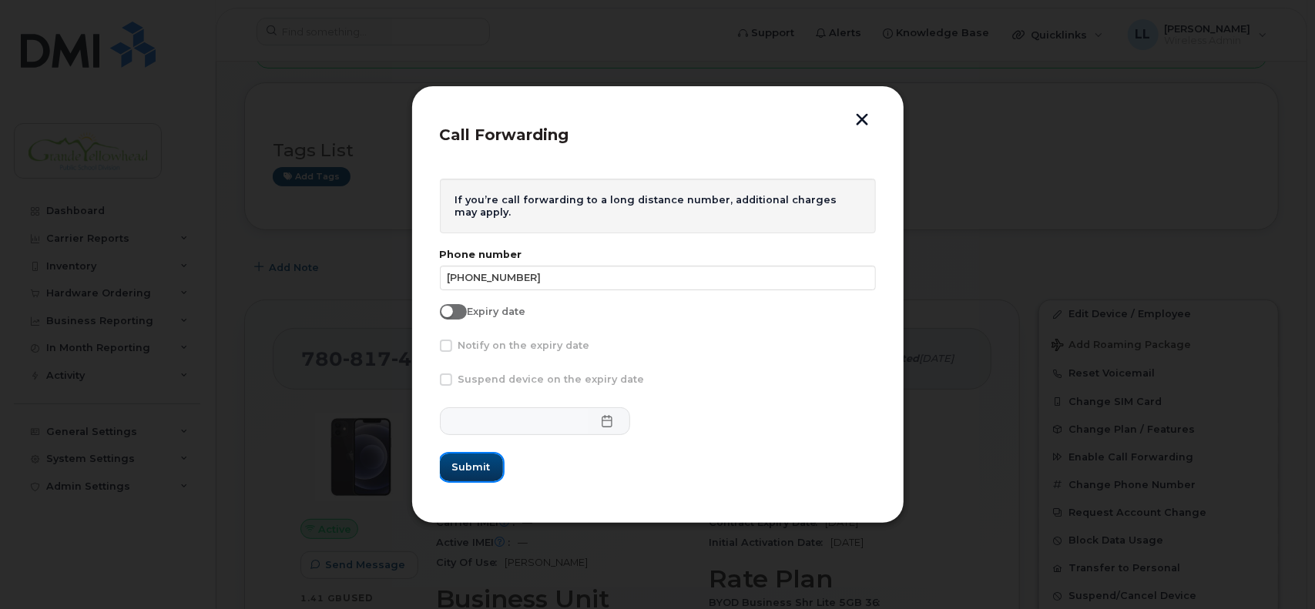
click at [470, 461] on span "Submit" at bounding box center [471, 467] width 39 height 15
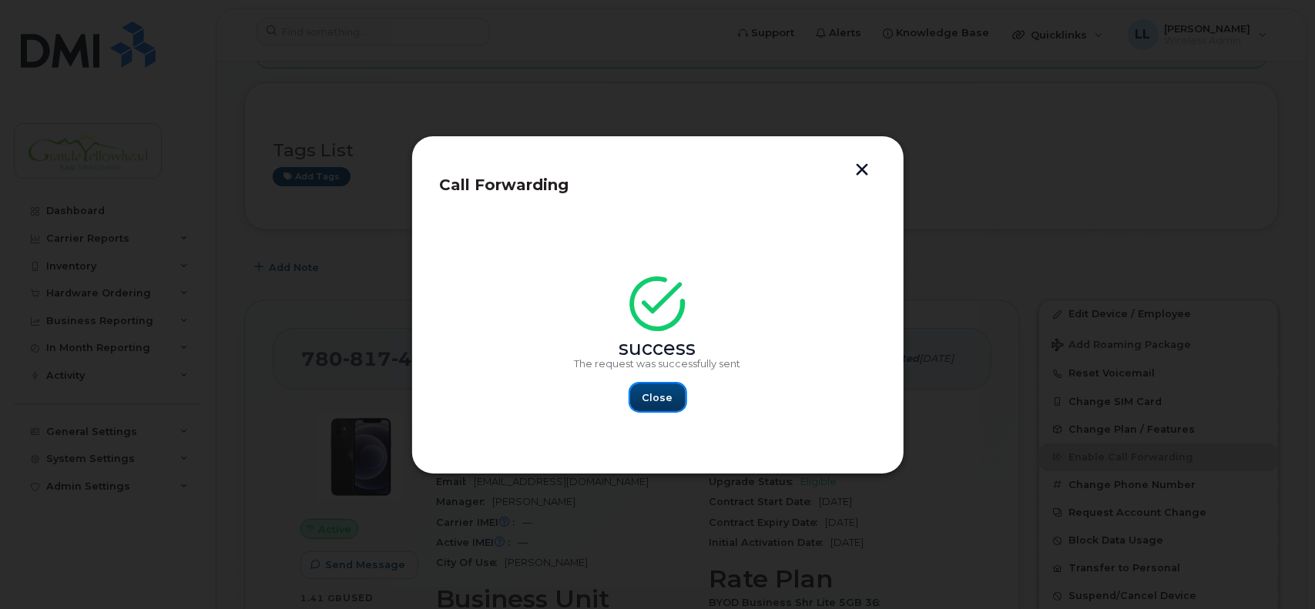
click at [649, 403] on span "Close" at bounding box center [658, 398] width 31 height 15
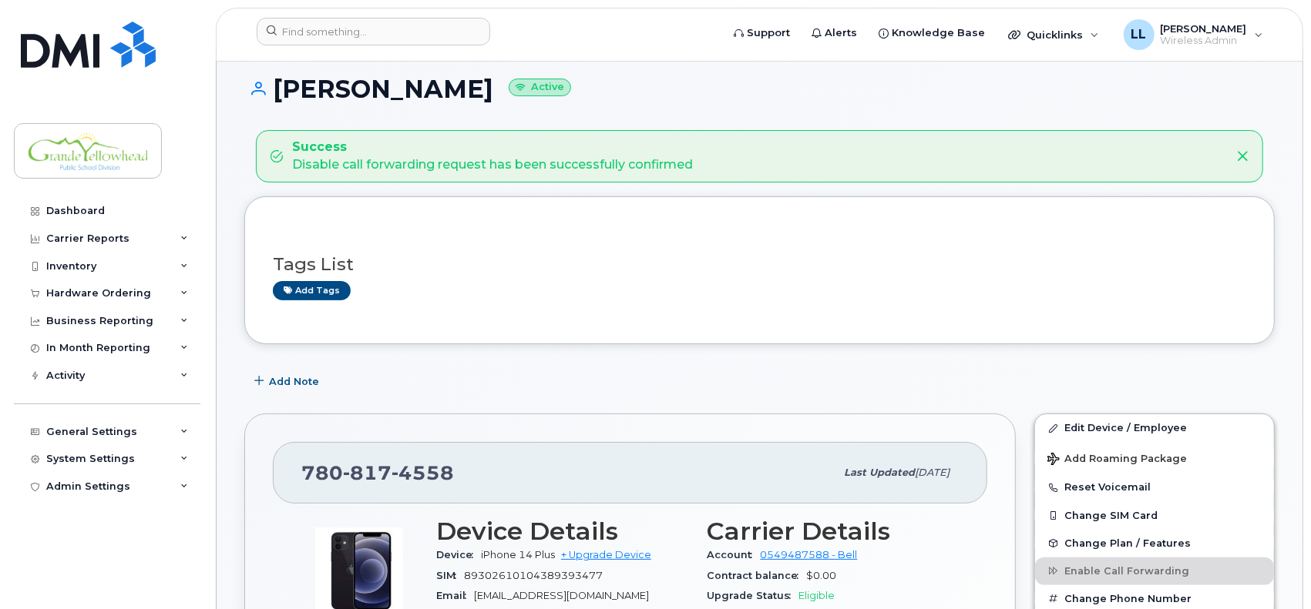
scroll to position [0, 0]
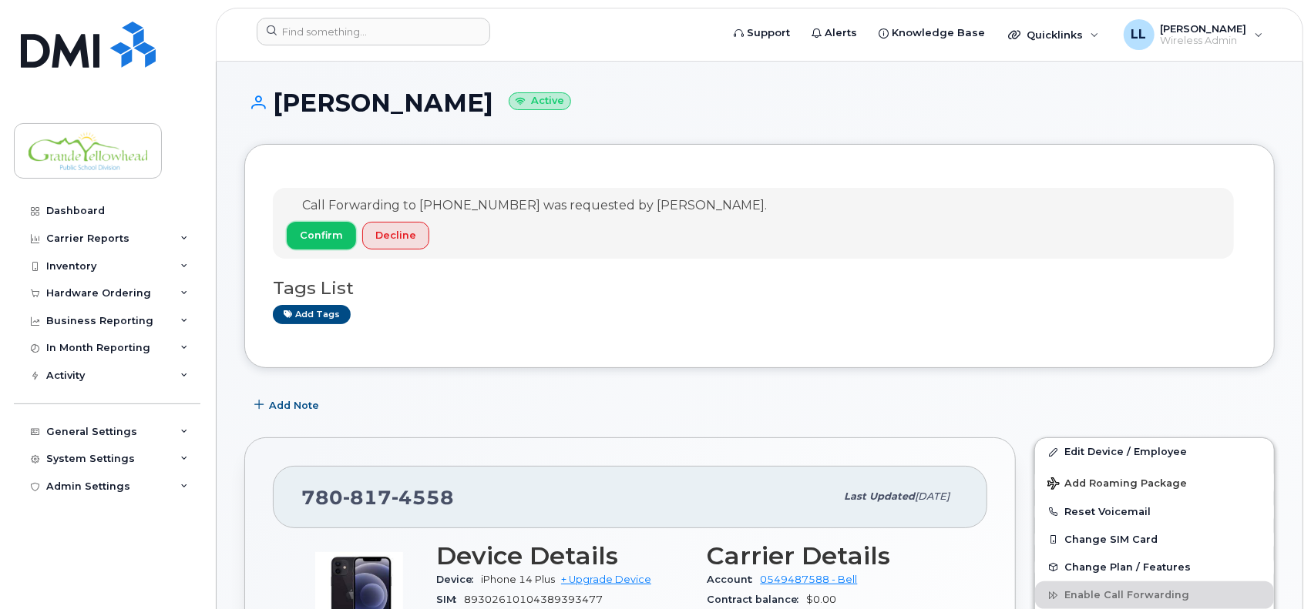
click at [320, 240] on span "Confirm" at bounding box center [321, 235] width 43 height 15
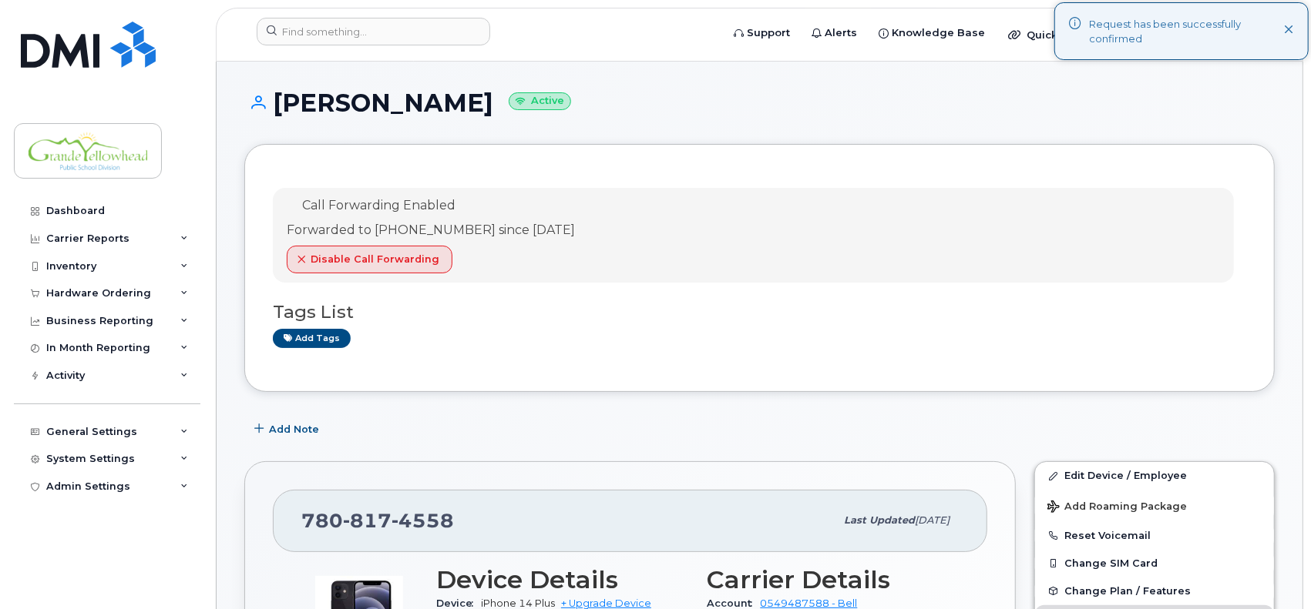
scroll to position [128, 0]
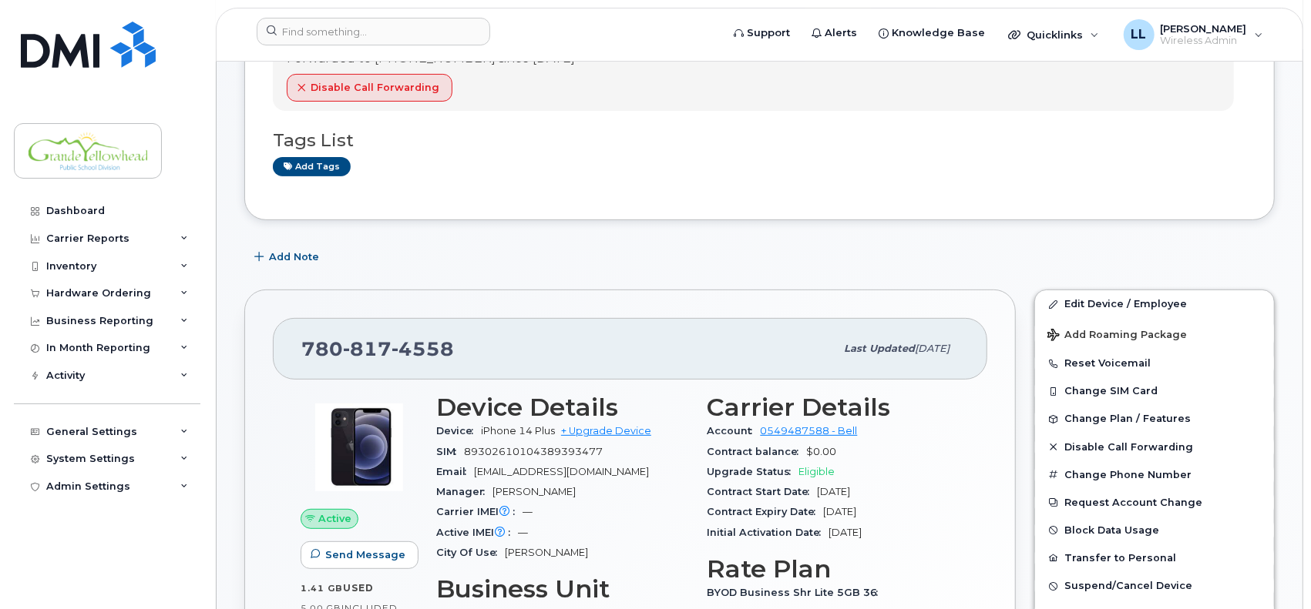
scroll to position [257, 0]
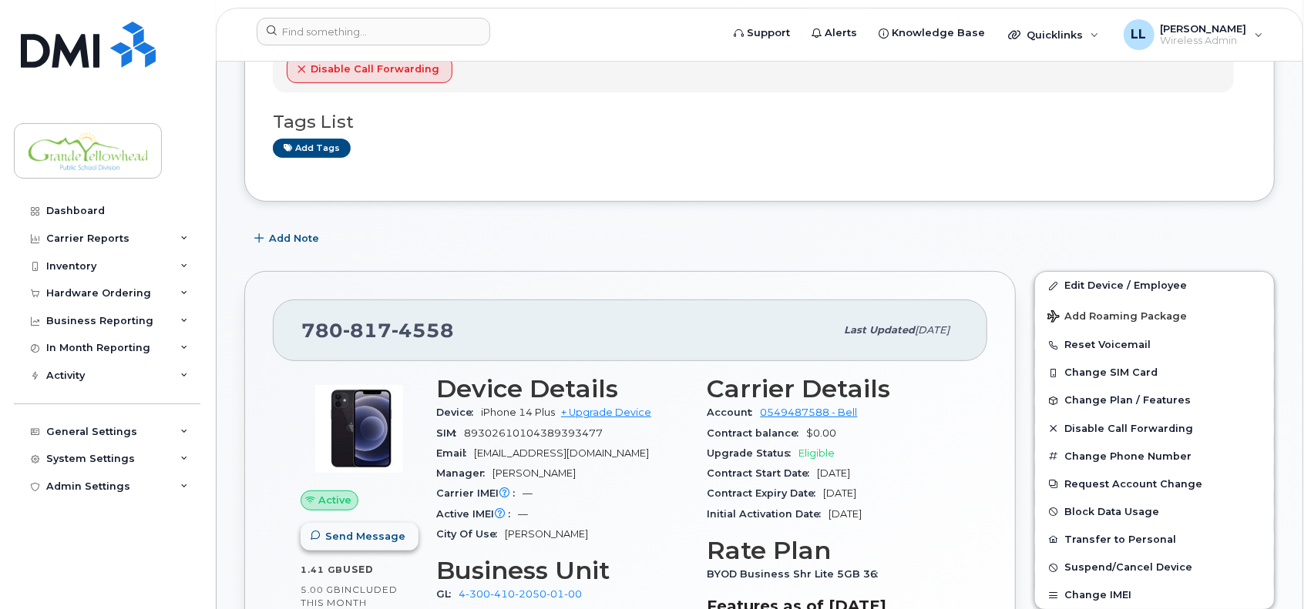
click at [372, 539] on span "Send Message" at bounding box center [365, 536] width 80 height 15
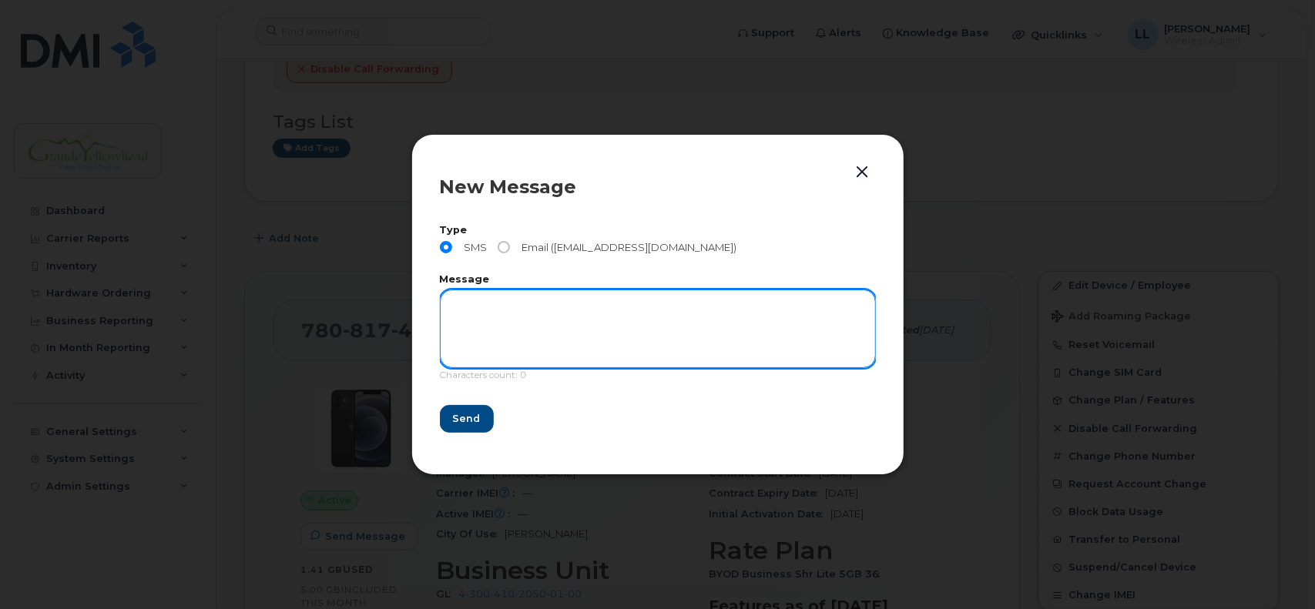
click at [505, 317] on textarea at bounding box center [658, 329] width 436 height 79
type textarea "test"
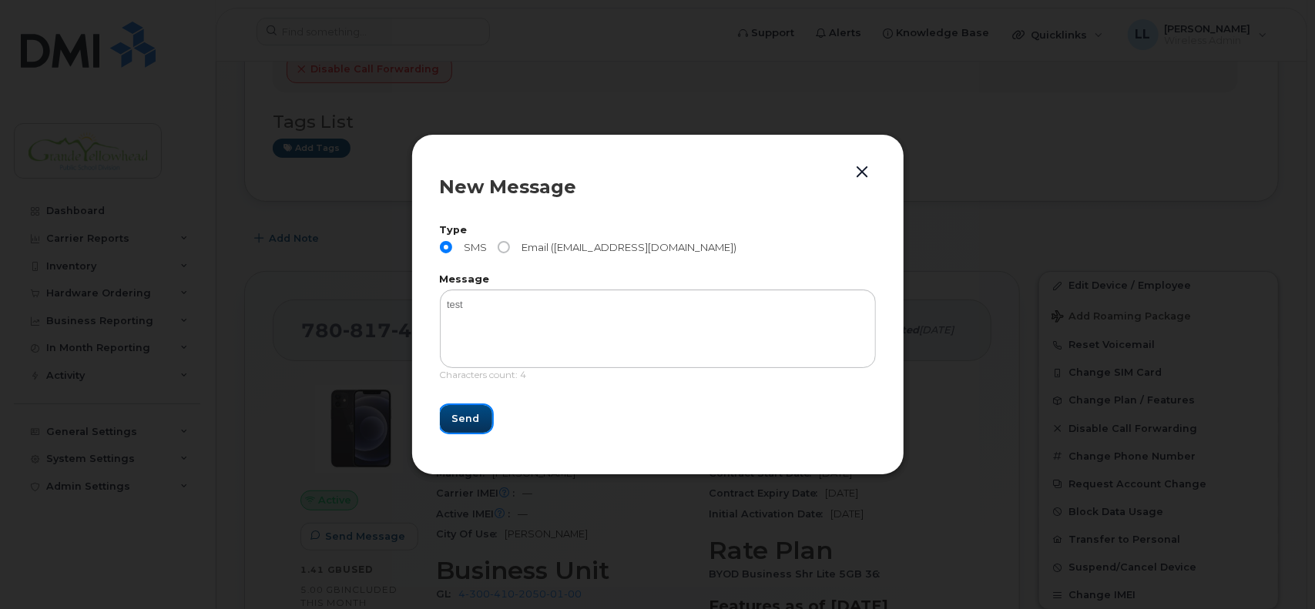
click at [472, 413] on span "Send" at bounding box center [466, 418] width 28 height 15
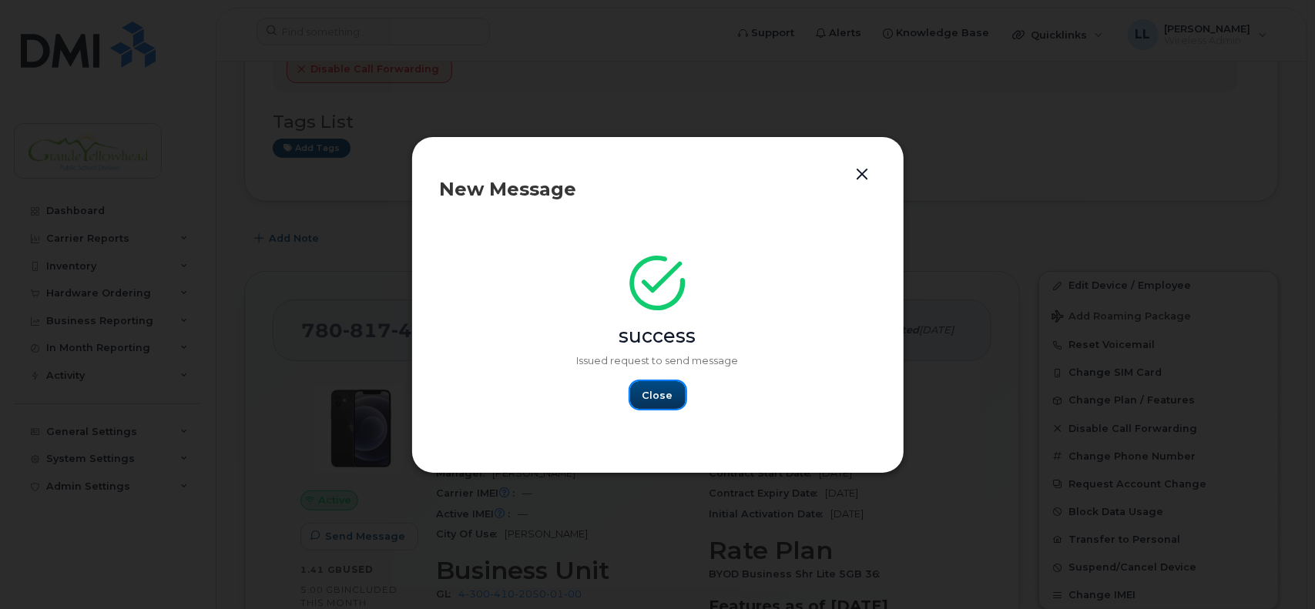
click at [673, 398] on button "Close" at bounding box center [657, 395] width 55 height 28
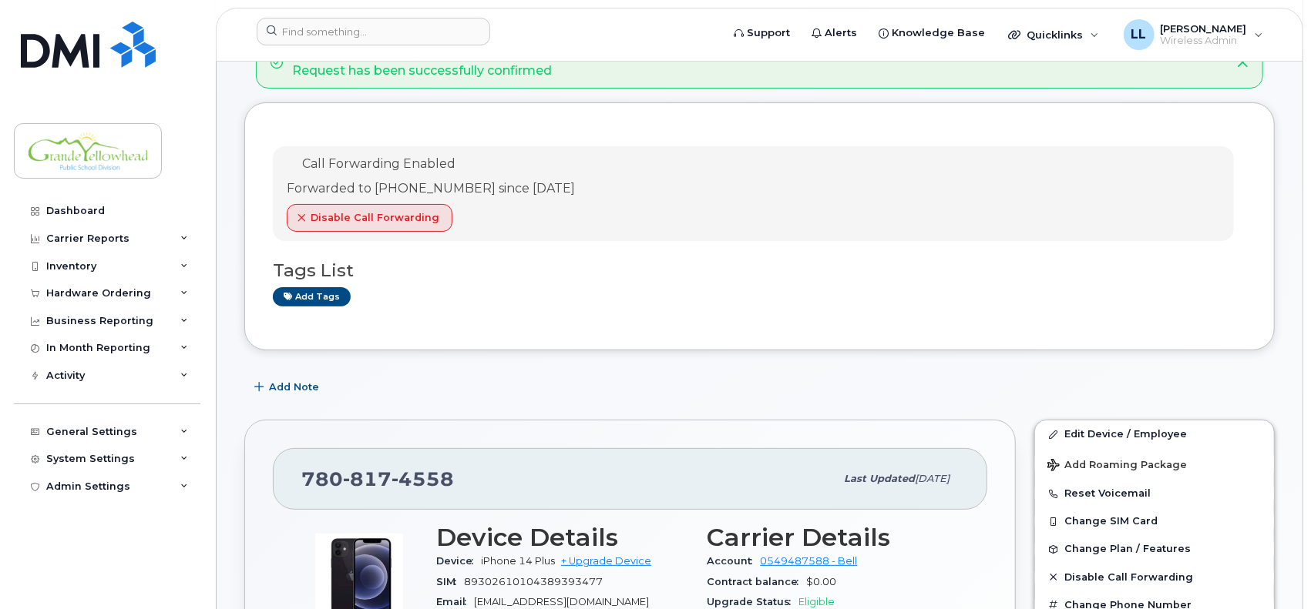
scroll to position [0, 0]
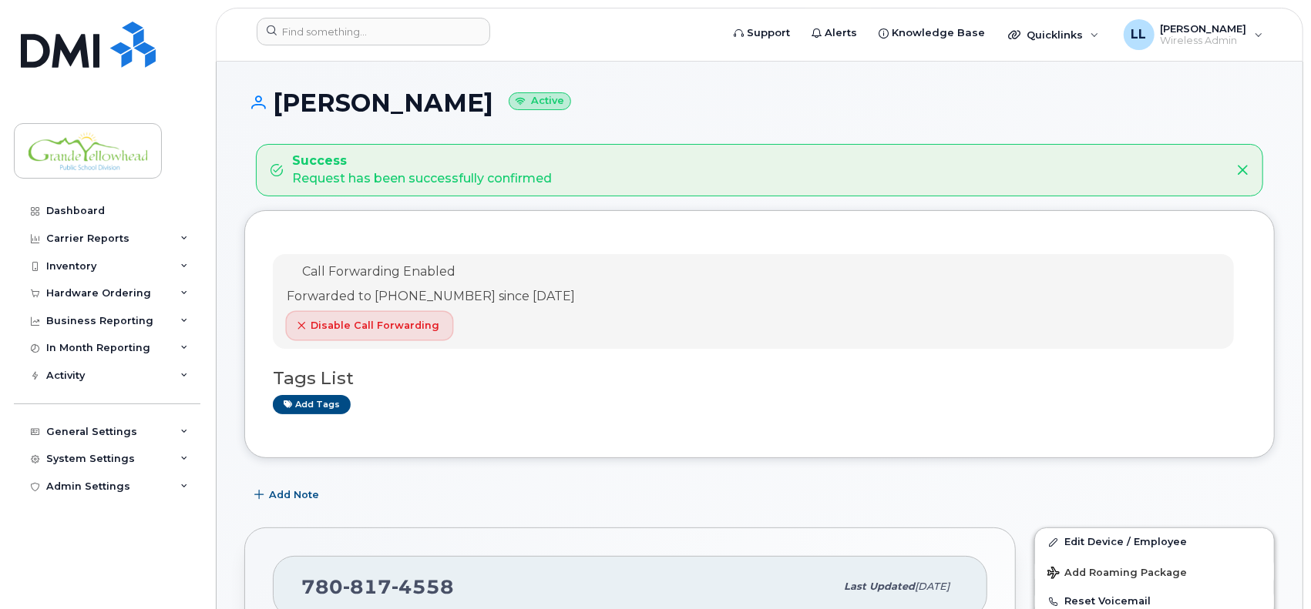
click at [402, 328] on span "Disable Call Forwarding" at bounding box center [374, 325] width 129 height 15
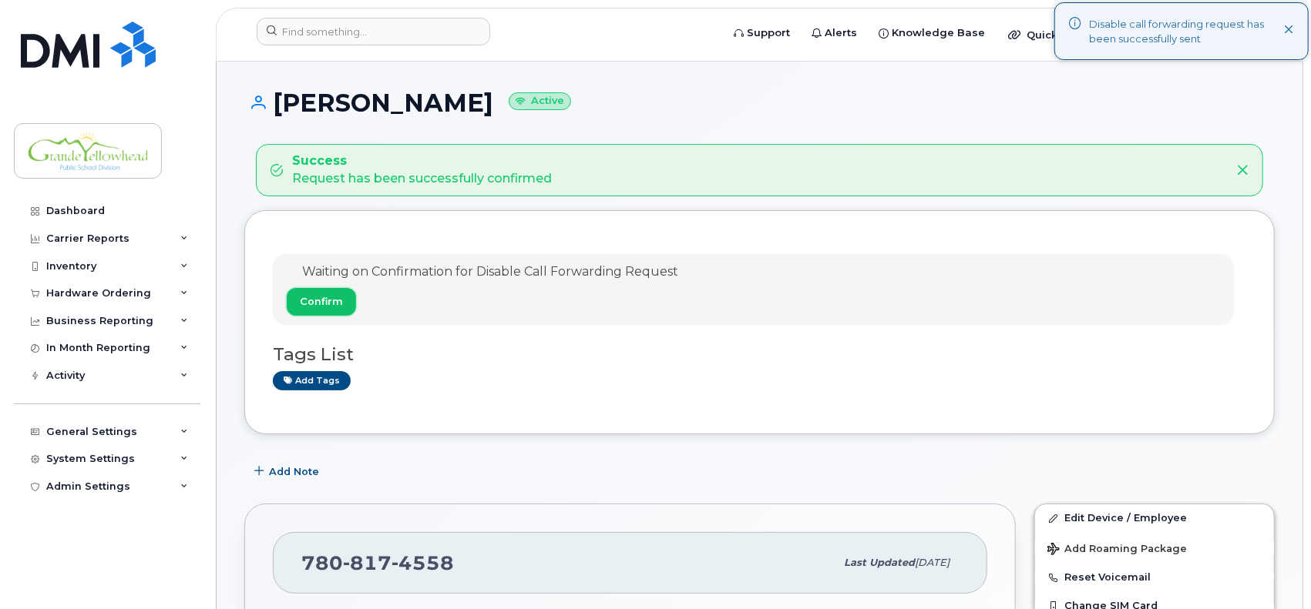
click at [314, 306] on span "Confirm" at bounding box center [321, 301] width 43 height 15
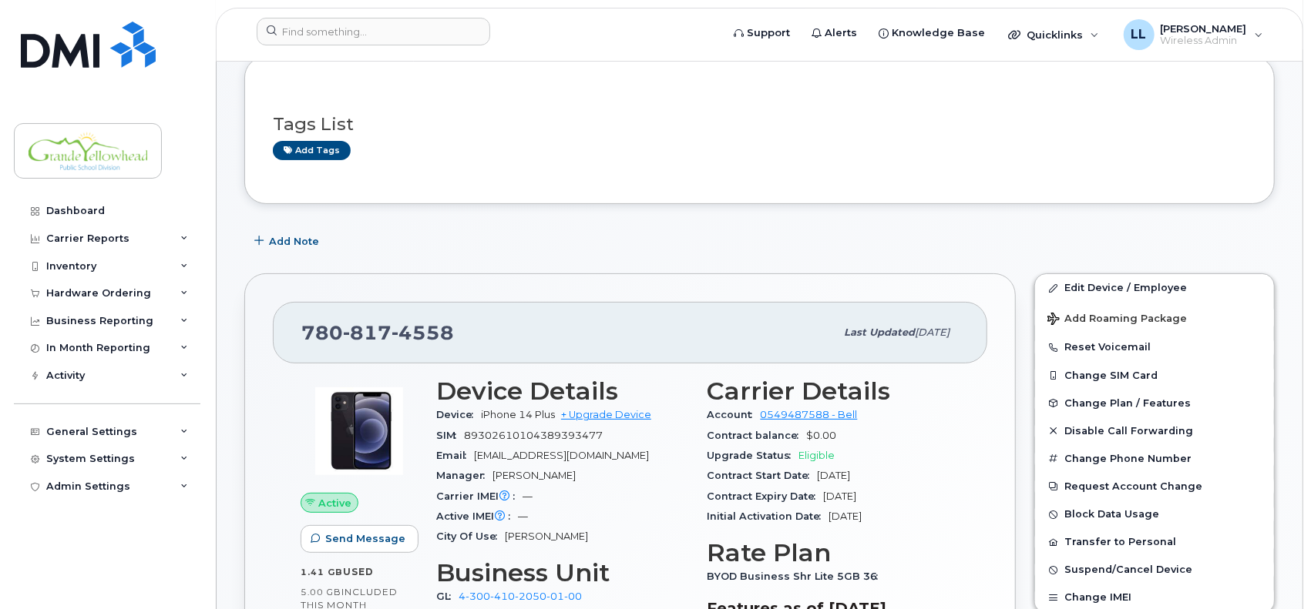
scroll to position [257, 0]
